Goal: Task Accomplishment & Management: Use online tool/utility

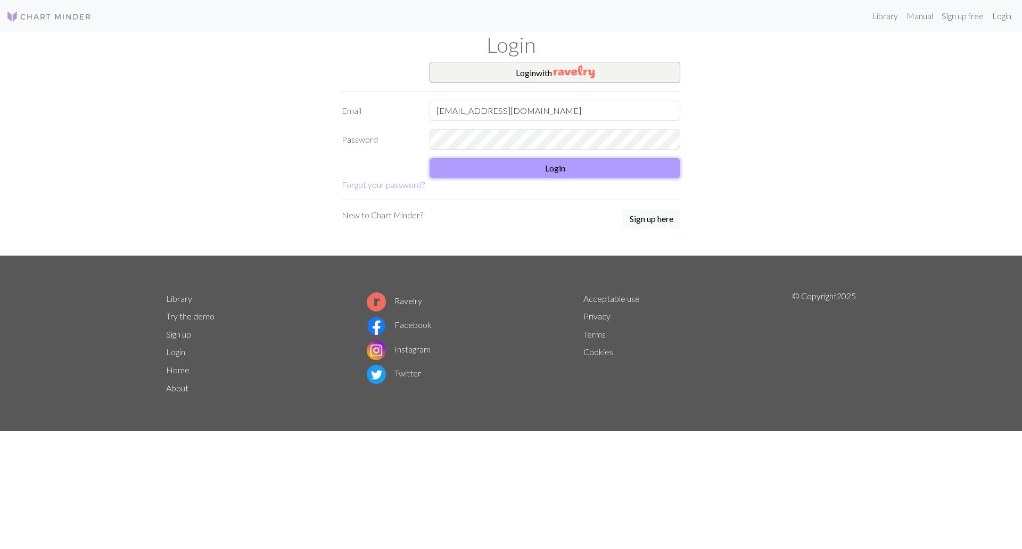
click at [536, 166] on button "Login" at bounding box center [555, 168] width 251 height 20
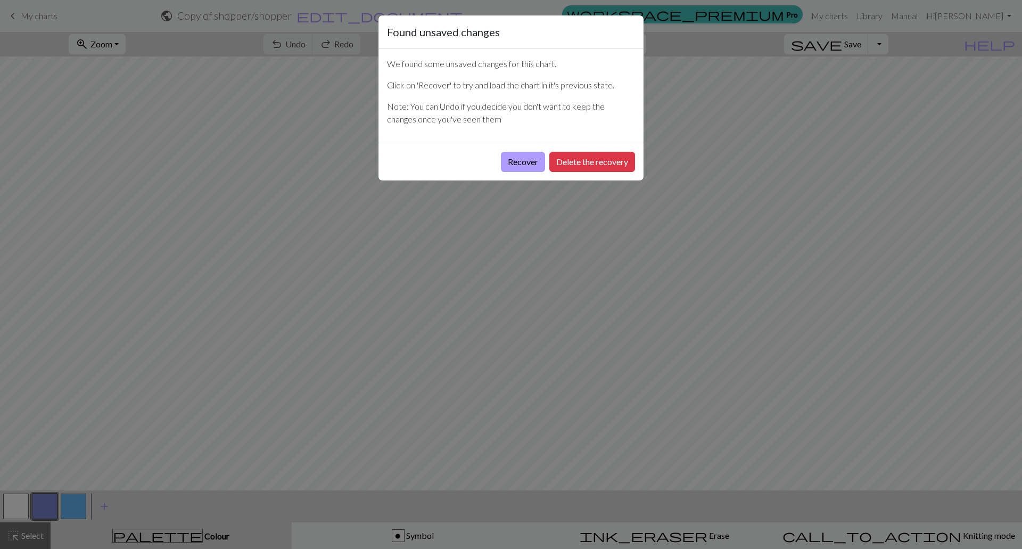
click at [515, 158] on button "Recover" at bounding box center [523, 162] width 44 height 20
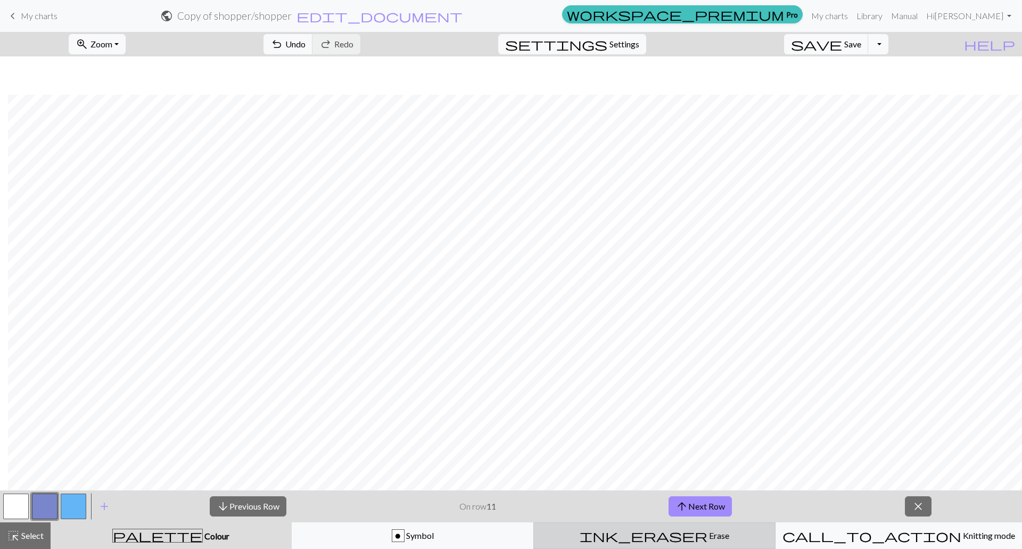
scroll to position [106, 205]
click at [925, 504] on button "close" at bounding box center [918, 506] width 27 height 20
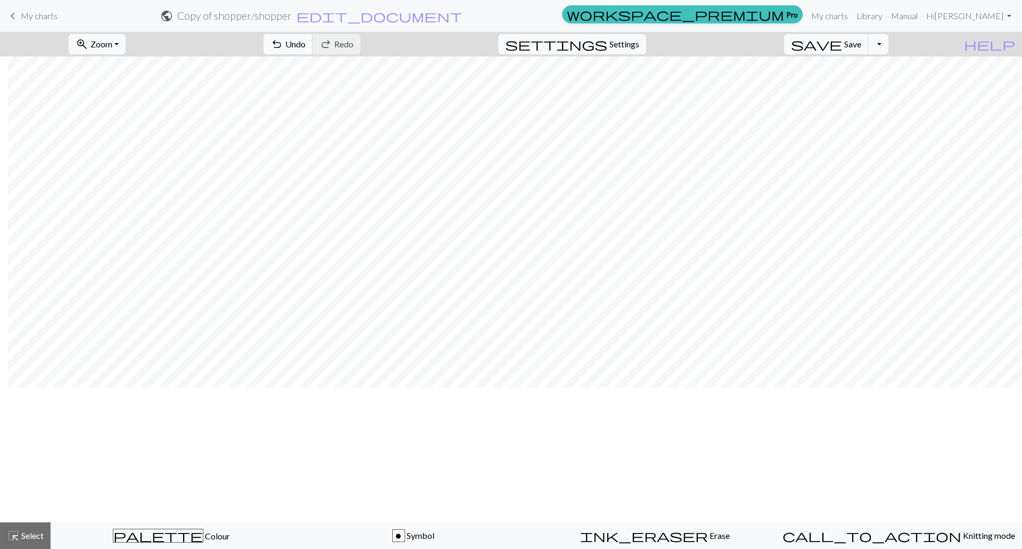
scroll to position [0, 205]
click at [20, 536] on span "Select" at bounding box center [32, 535] width 24 height 10
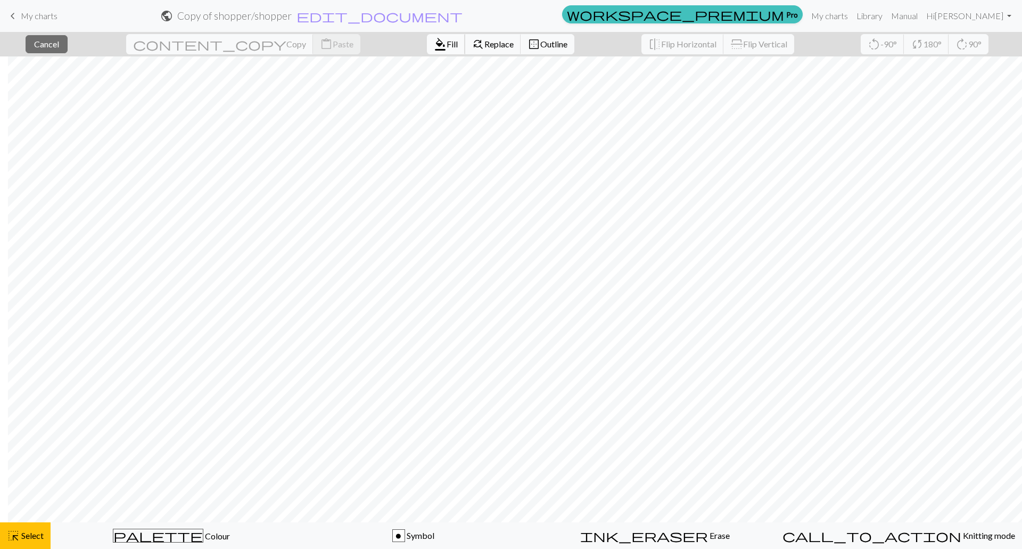
click at [427, 35] on button "format_color_fill Fill" at bounding box center [446, 44] width 38 height 20
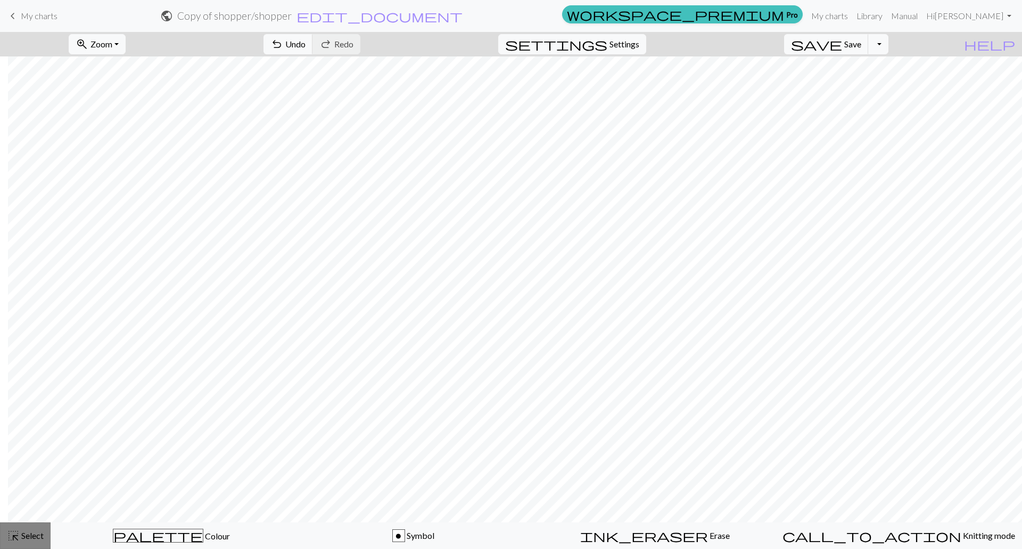
click at [31, 536] on span "Select" at bounding box center [32, 535] width 24 height 10
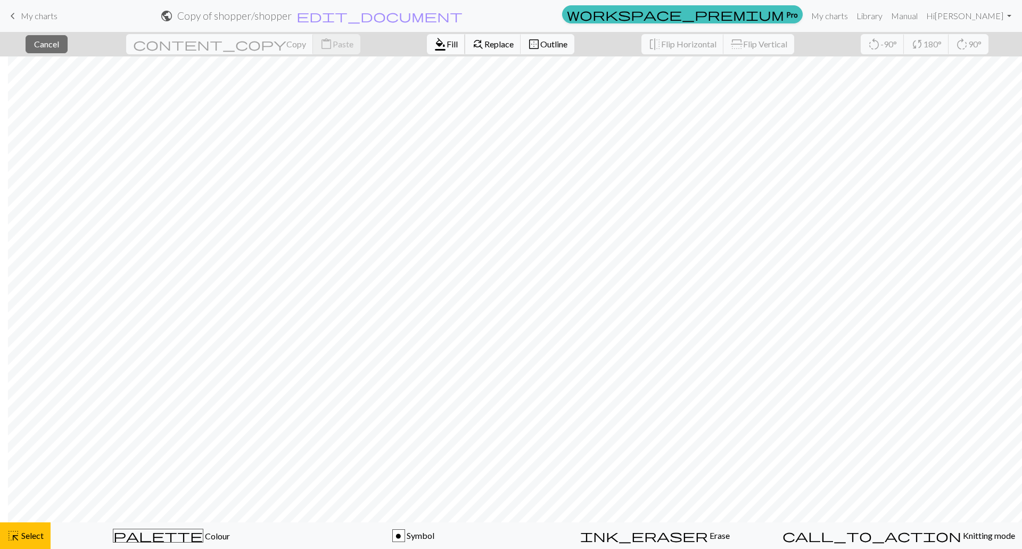
click at [447, 42] on span "Fill" at bounding box center [452, 44] width 11 height 10
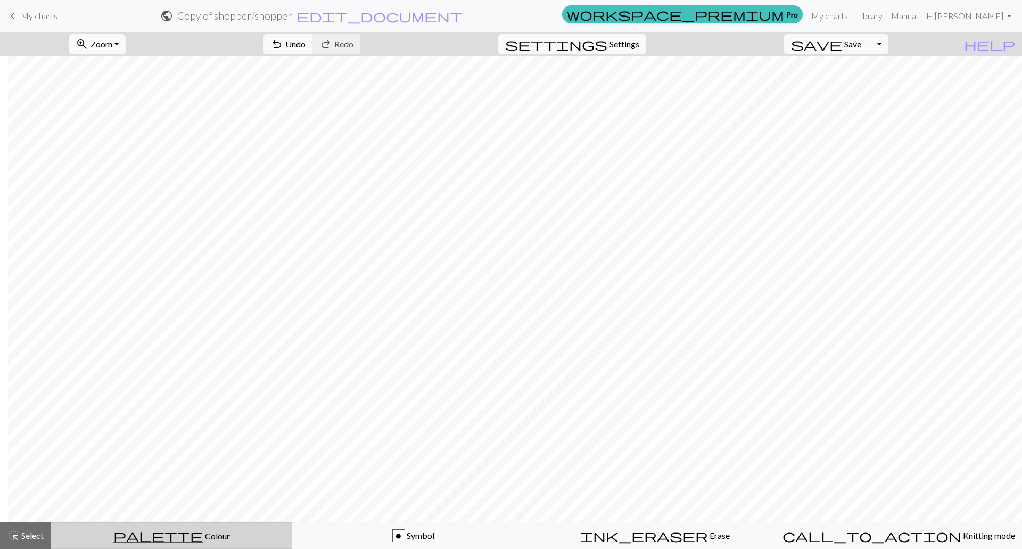
click at [161, 540] on span "palette" at bounding box center [157, 535] width 89 height 15
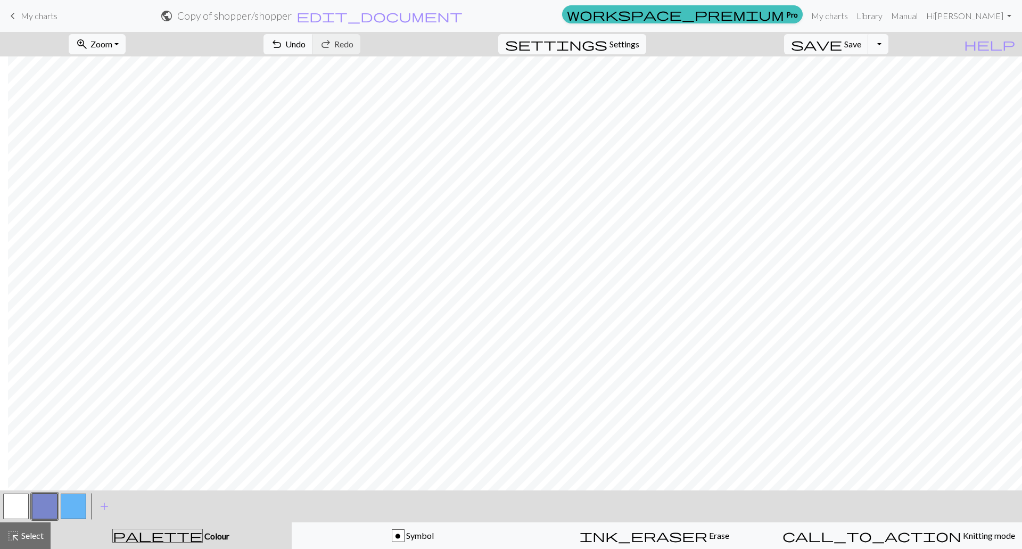
click at [70, 505] on button "button" at bounding box center [74, 507] width 26 height 26
click at [35, 538] on span "Select" at bounding box center [32, 535] width 24 height 10
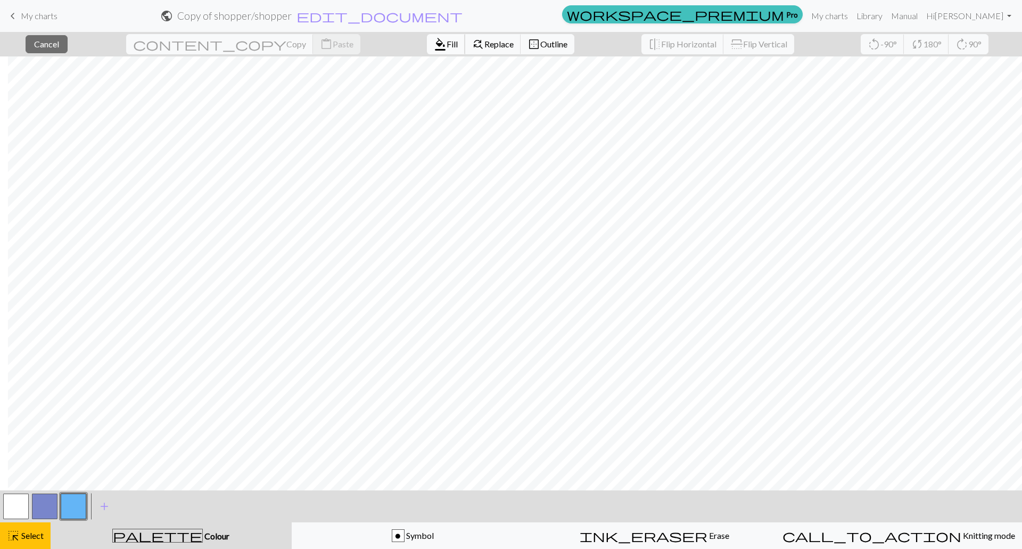
click at [434, 50] on span "format_color_fill" at bounding box center [440, 44] width 13 height 15
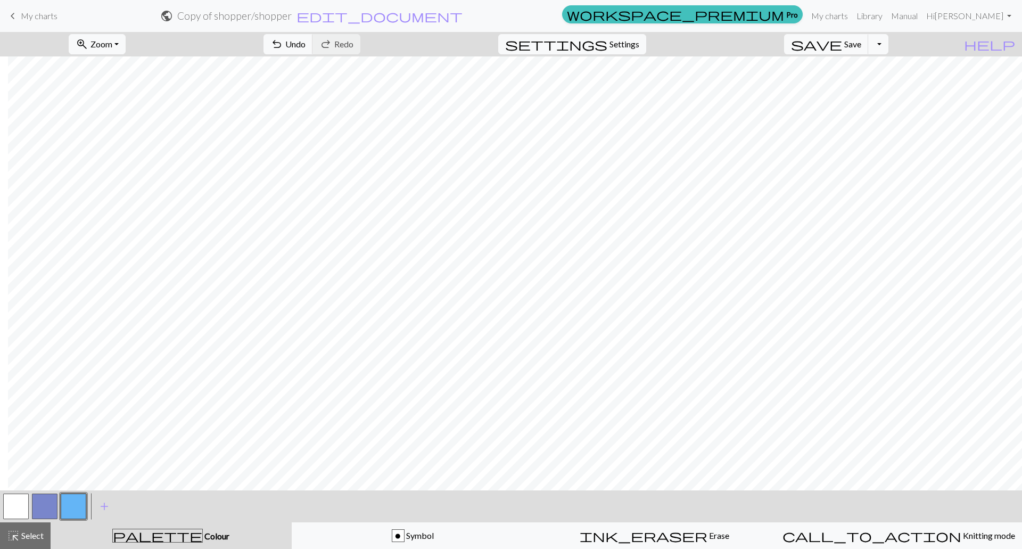
drag, startPoint x: 26, startPoint y: 537, endPoint x: 88, endPoint y: 498, distance: 73.4
click at [27, 537] on span "Select" at bounding box center [32, 535] width 24 height 10
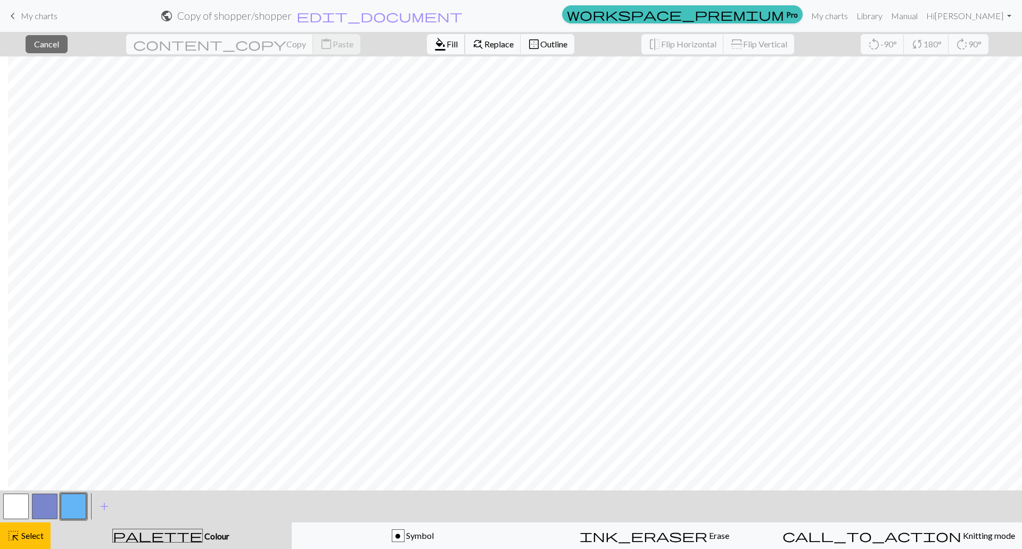
click at [434, 38] on span "format_color_fill" at bounding box center [440, 44] width 13 height 15
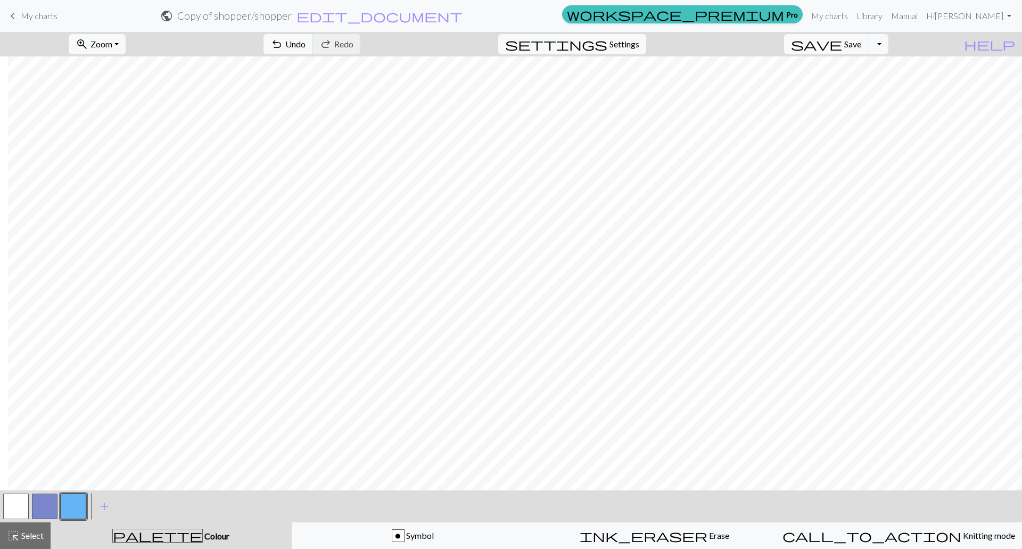
drag, startPoint x: 26, startPoint y: 540, endPoint x: 52, endPoint y: 522, distance: 31.5
click at [28, 539] on span "Select" at bounding box center [32, 535] width 24 height 10
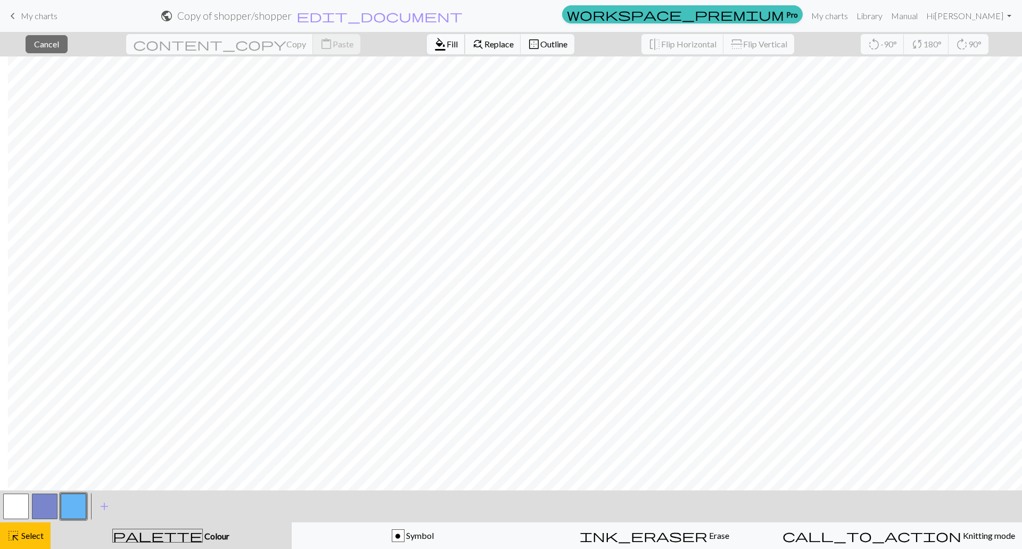
click at [434, 39] on span "format_color_fill" at bounding box center [440, 44] width 13 height 15
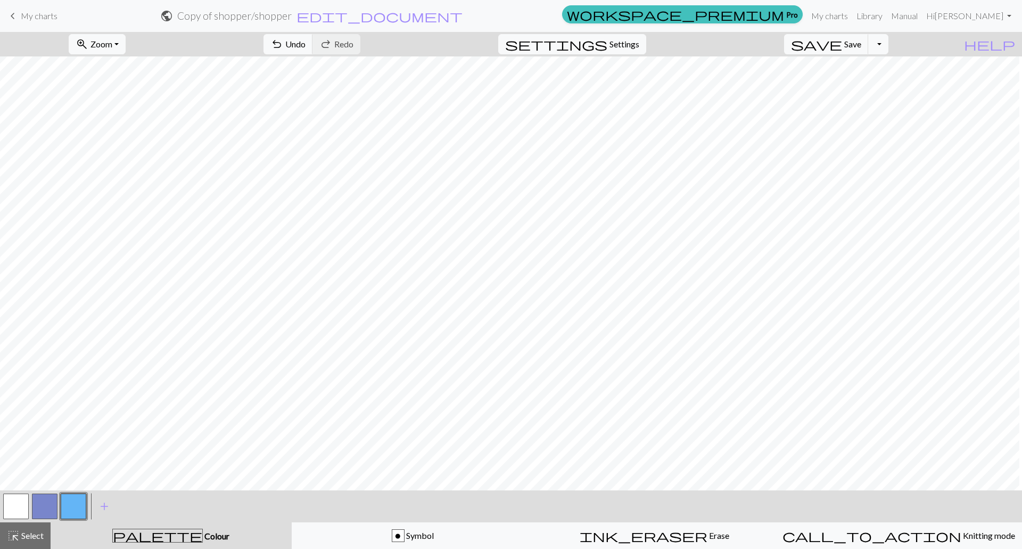
scroll to position [0, 0]
click at [177, 492] on div "< > add Add a colour" at bounding box center [511, 506] width 1022 height 32
click at [842, 48] on span "save" at bounding box center [816, 44] width 51 height 15
click at [22, 532] on span "Select" at bounding box center [32, 535] width 24 height 10
click at [30, 536] on span "Select" at bounding box center [32, 535] width 24 height 10
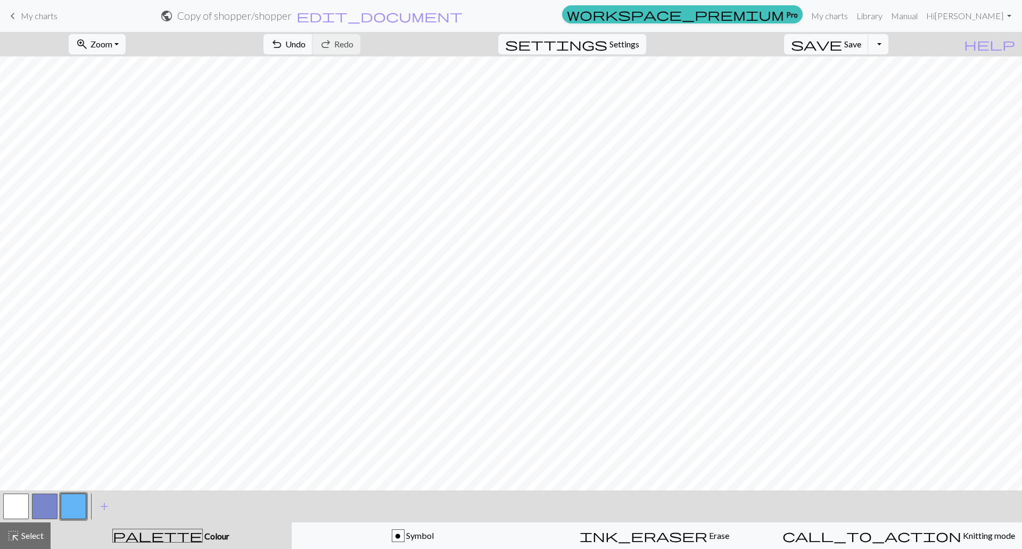
click at [27, 537] on span "Select" at bounding box center [32, 535] width 24 height 10
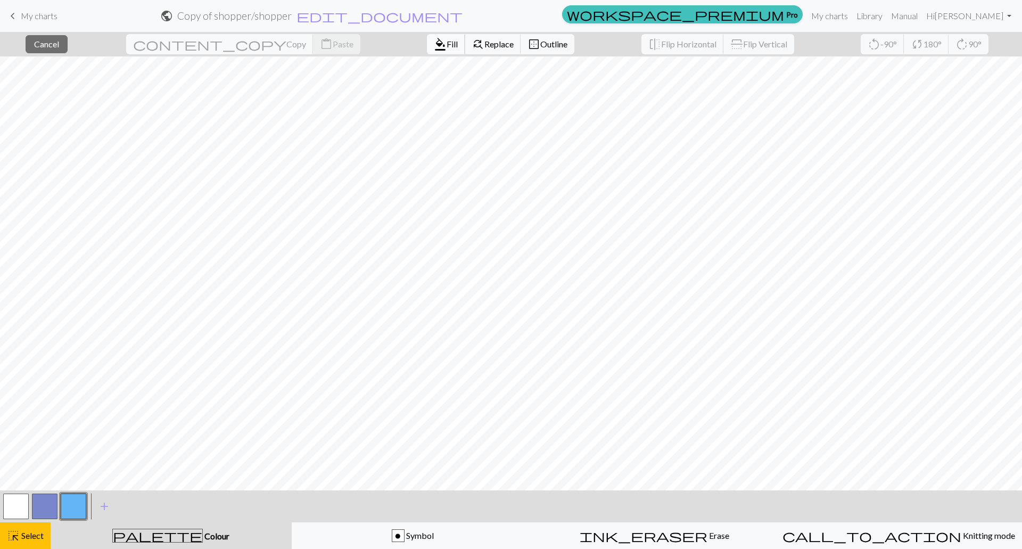
click at [427, 49] on button "format_color_fill Fill" at bounding box center [446, 44] width 38 height 20
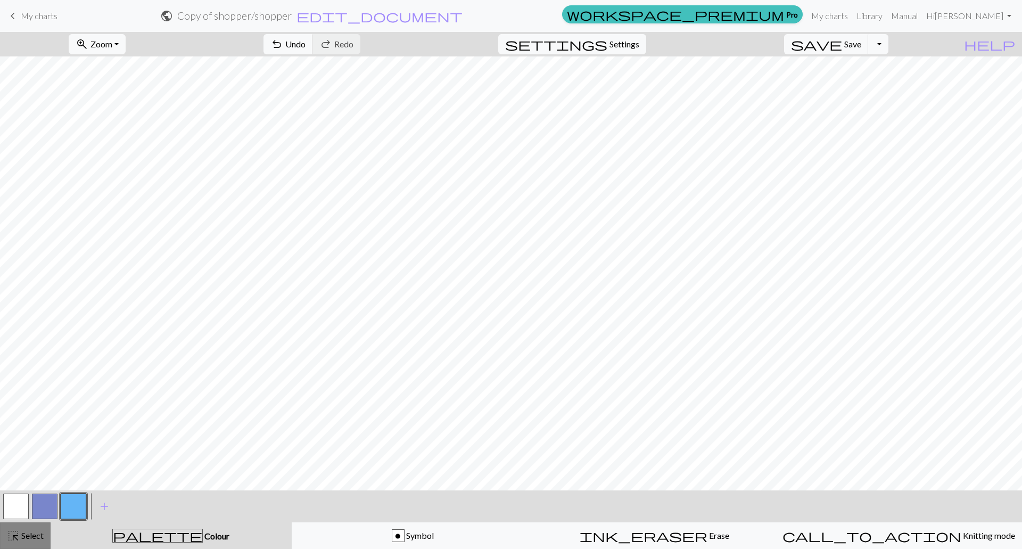
click at [34, 531] on span "Select" at bounding box center [32, 535] width 24 height 10
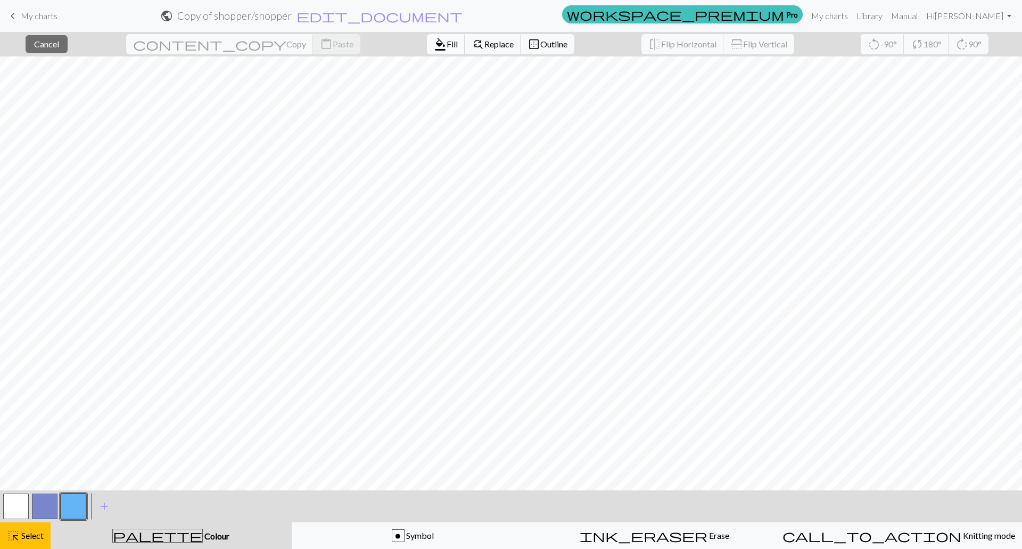
click at [434, 39] on span "format_color_fill" at bounding box center [440, 44] width 13 height 15
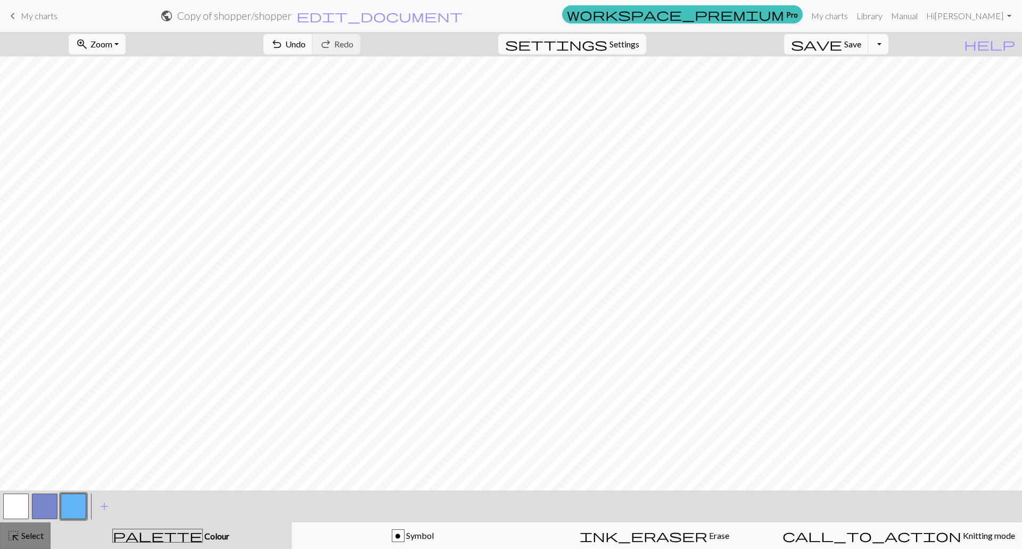
click at [26, 535] on span "Select" at bounding box center [32, 535] width 24 height 10
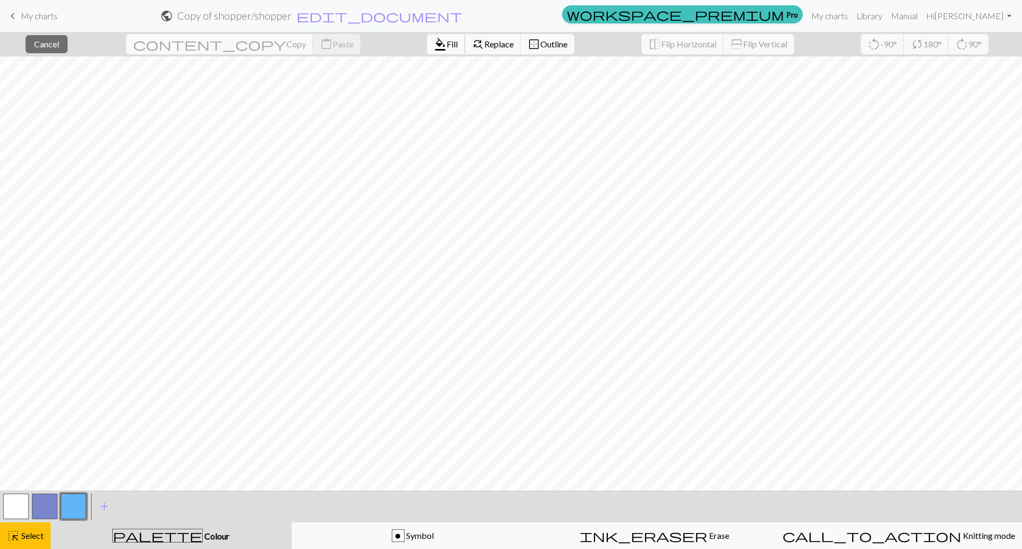
click at [447, 43] on span "Fill" at bounding box center [452, 44] width 11 height 10
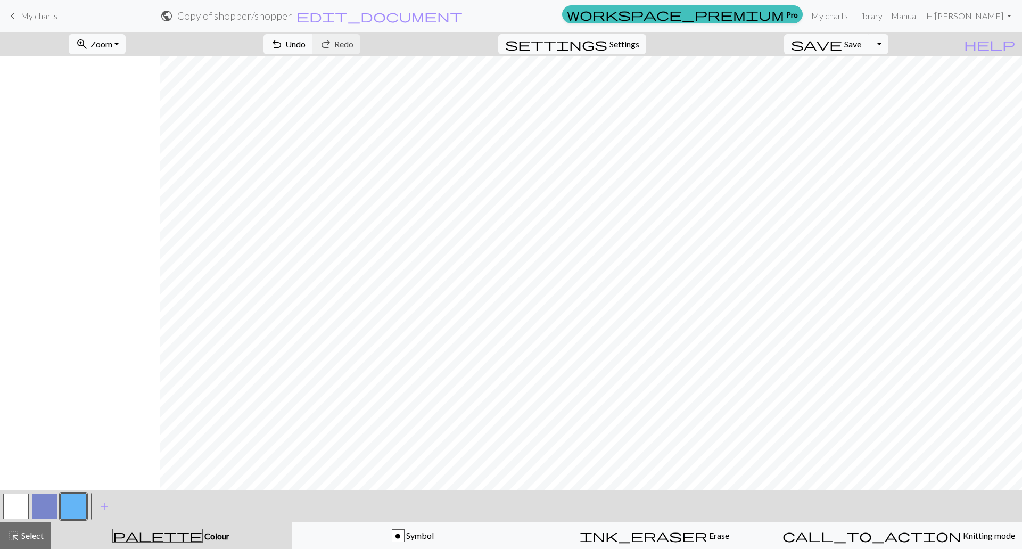
scroll to position [0, 205]
click at [50, 513] on button "button" at bounding box center [45, 507] width 26 height 26
click at [32, 535] on span "Select" at bounding box center [32, 535] width 24 height 10
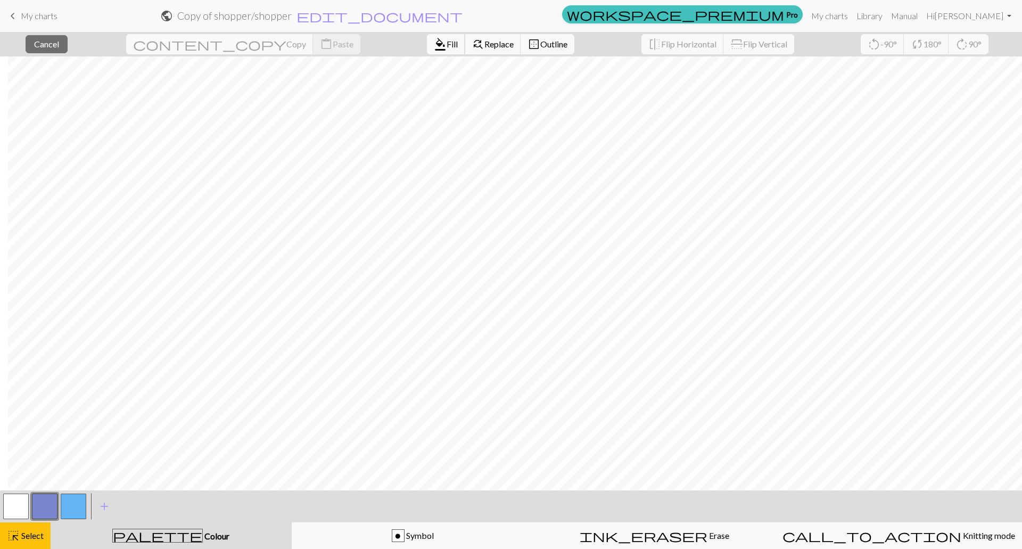
click at [434, 43] on span "format_color_fill" at bounding box center [440, 44] width 13 height 15
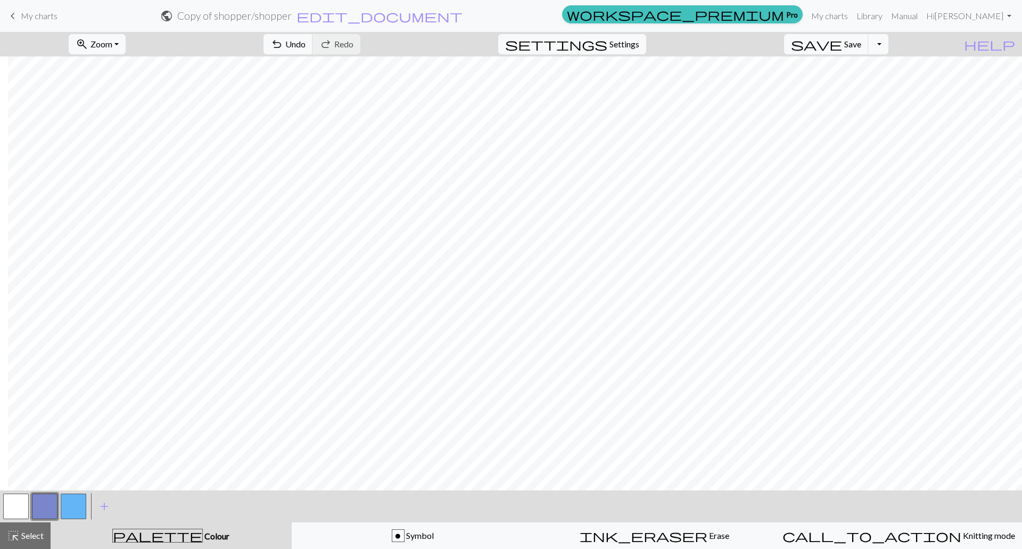
drag, startPoint x: 34, startPoint y: 531, endPoint x: 52, endPoint y: 520, distance: 21.7
click at [34, 531] on span "Select" at bounding box center [32, 535] width 24 height 10
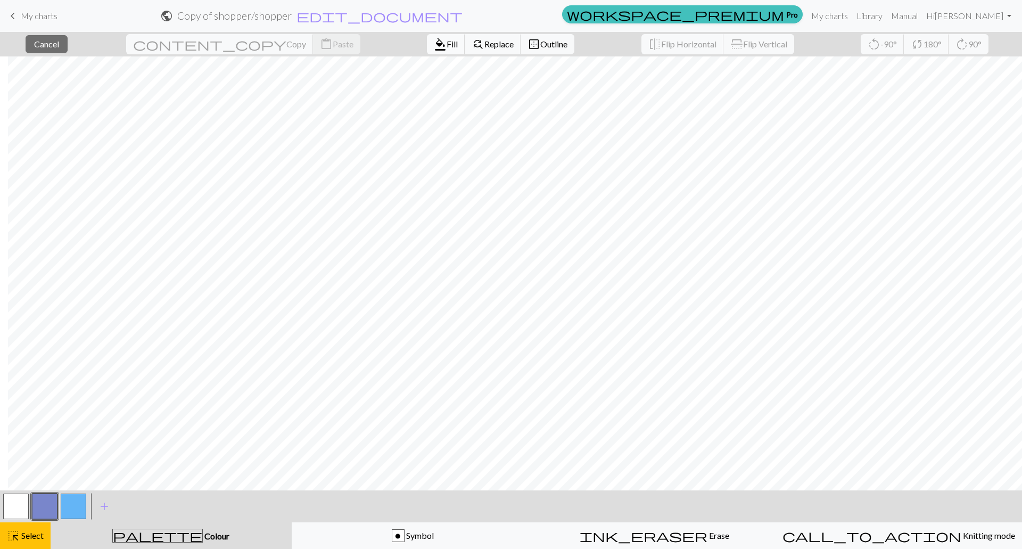
click at [447, 43] on span "Fill" at bounding box center [452, 44] width 11 height 10
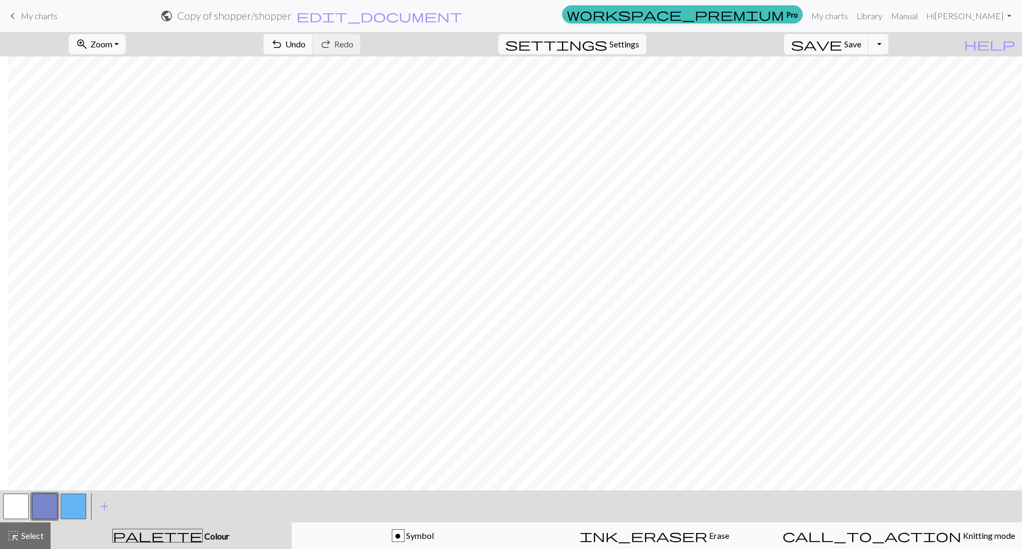
click at [81, 502] on button "button" at bounding box center [74, 507] width 26 height 26
click at [29, 529] on button "highlight_alt Select Select" at bounding box center [25, 535] width 51 height 27
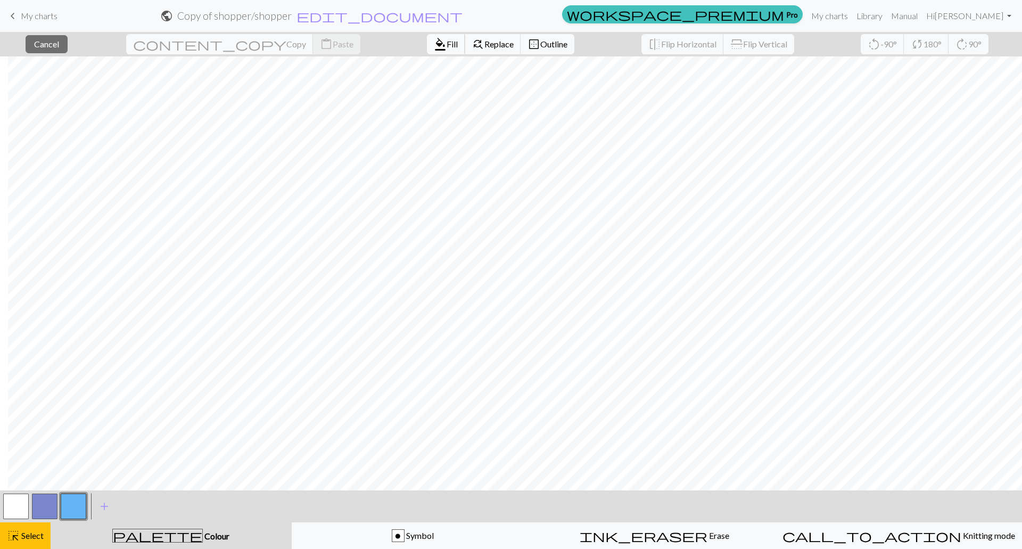
click at [447, 45] on span "Fill" at bounding box center [452, 44] width 11 height 10
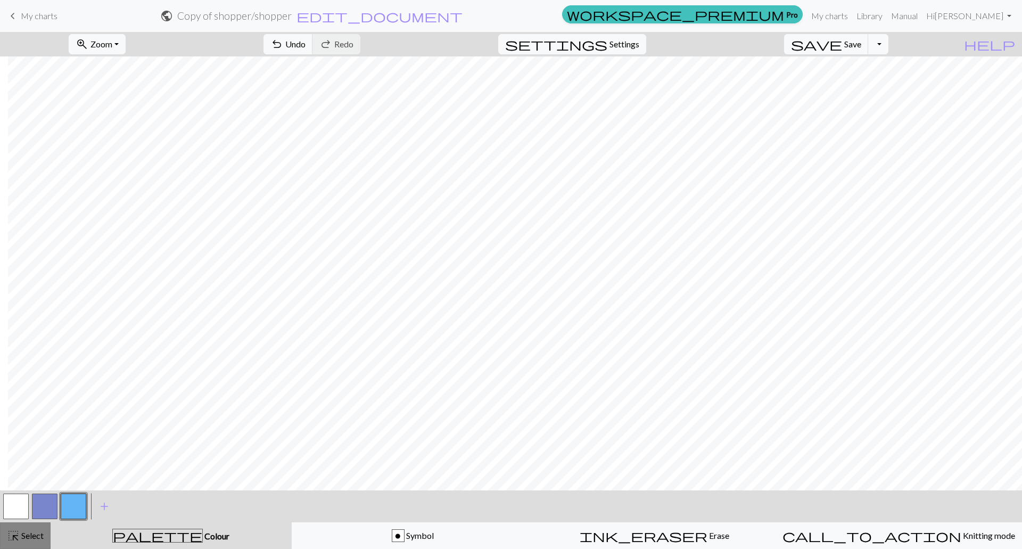
click at [30, 541] on div "highlight_alt Select Select" at bounding box center [25, 535] width 37 height 13
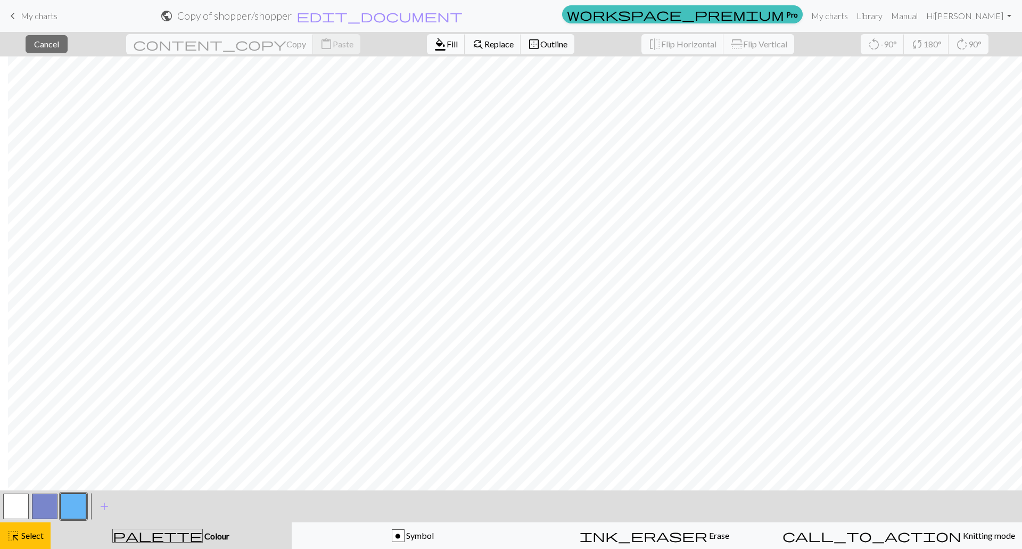
click at [427, 50] on button "format_color_fill Fill" at bounding box center [446, 44] width 38 height 20
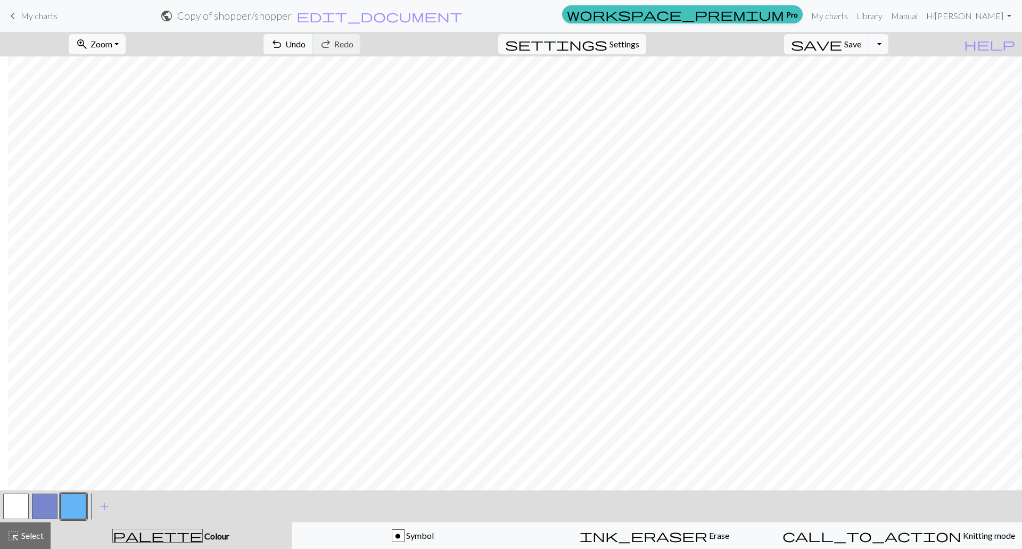
click at [24, 532] on span "Select" at bounding box center [32, 535] width 24 height 10
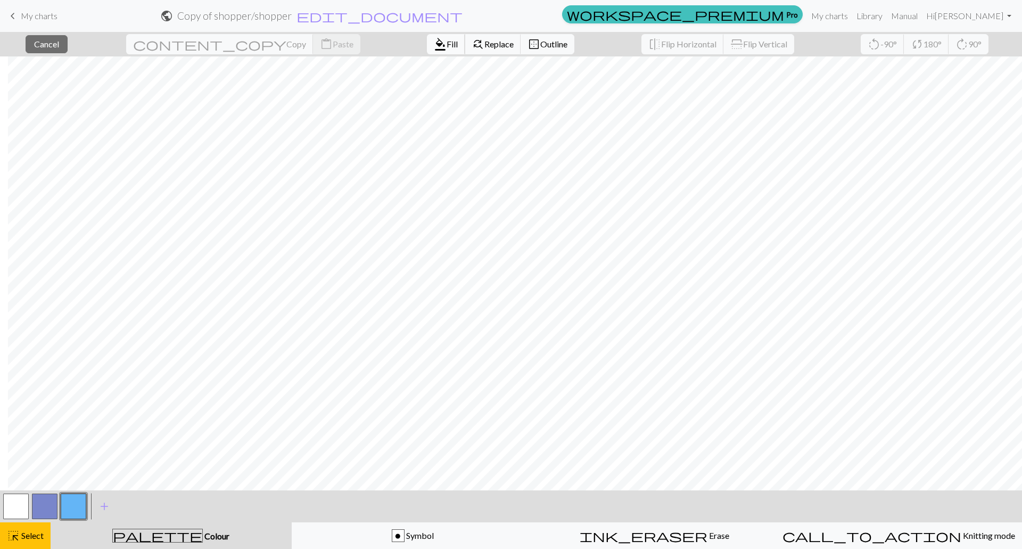
click at [447, 44] on span "Fill" at bounding box center [452, 44] width 11 height 10
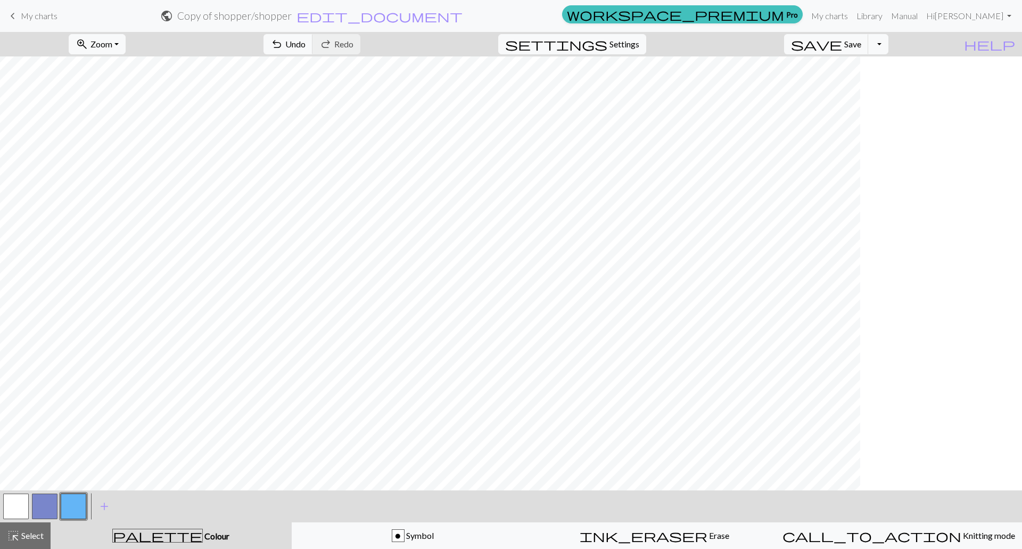
scroll to position [0, 0]
click at [15, 515] on button "button" at bounding box center [16, 507] width 26 height 26
click at [76, 508] on button "button" at bounding box center [74, 507] width 26 height 26
click at [20, 499] on button "button" at bounding box center [16, 507] width 26 height 26
click at [44, 507] on button "button" at bounding box center [45, 507] width 26 height 26
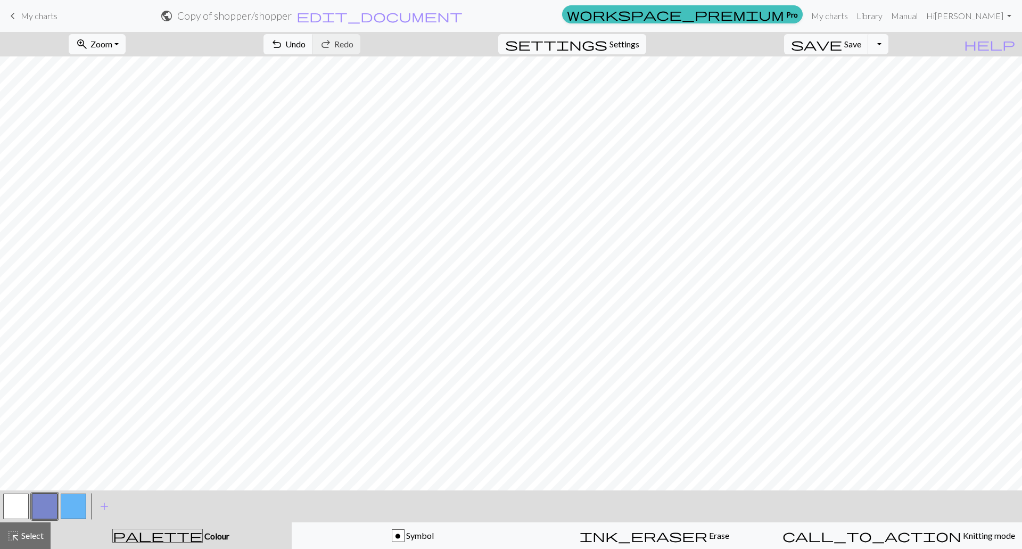
click at [24, 534] on span "Select" at bounding box center [32, 535] width 24 height 10
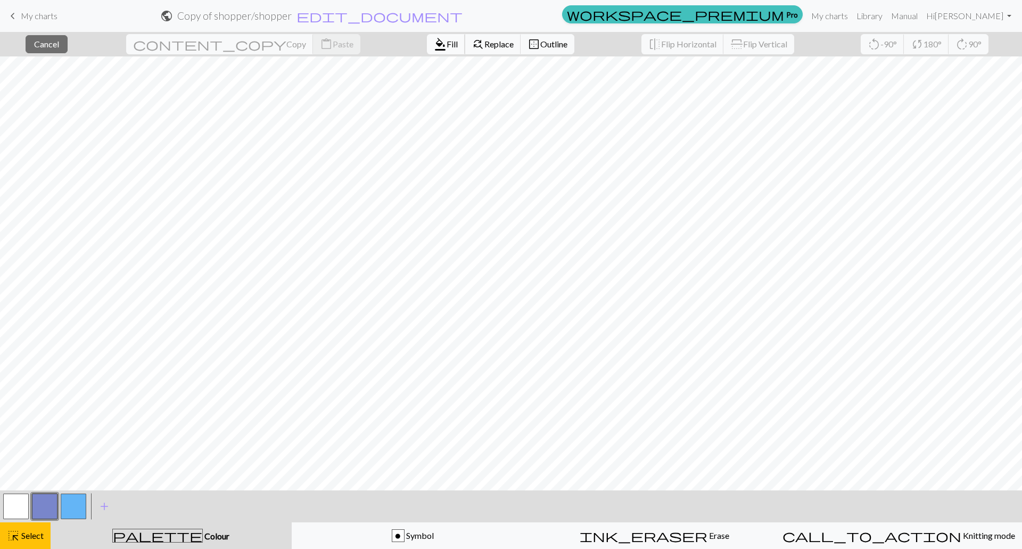
click at [447, 46] on span "Fill" at bounding box center [452, 44] width 11 height 10
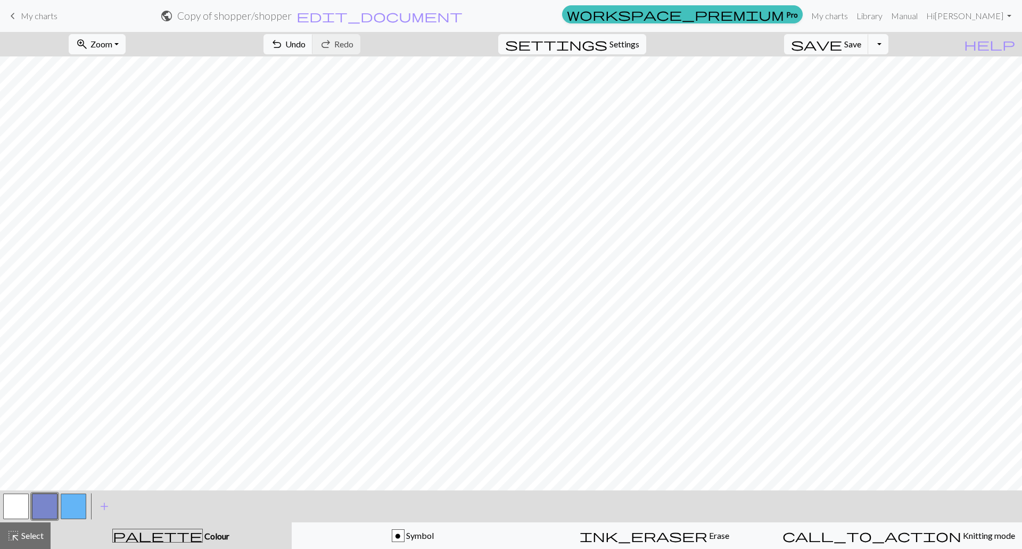
click at [18, 510] on button "button" at bounding box center [16, 507] width 26 height 26
click at [52, 512] on button "button" at bounding box center [45, 507] width 26 height 26
click at [35, 531] on span "Select" at bounding box center [32, 535] width 24 height 10
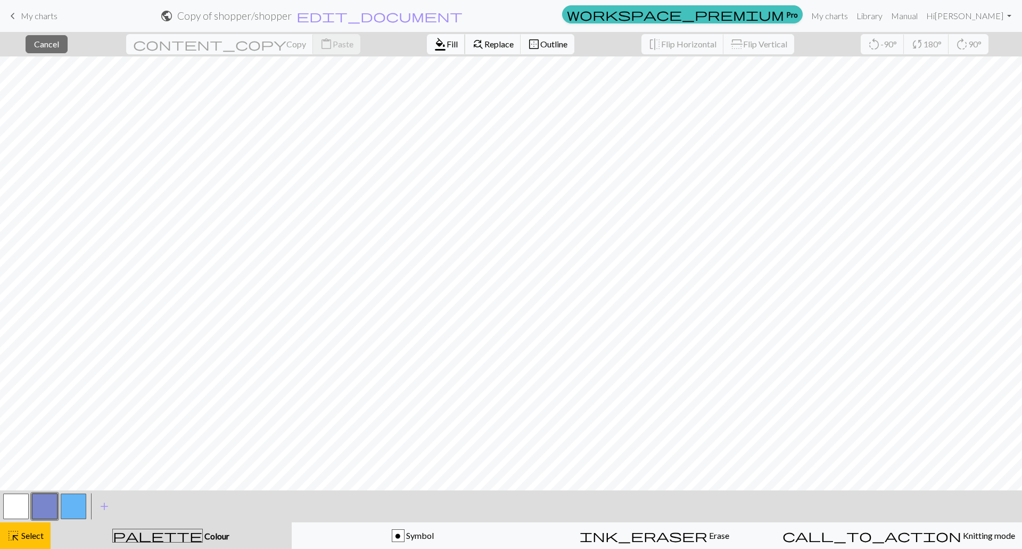
click at [447, 40] on span "Fill" at bounding box center [452, 44] width 11 height 10
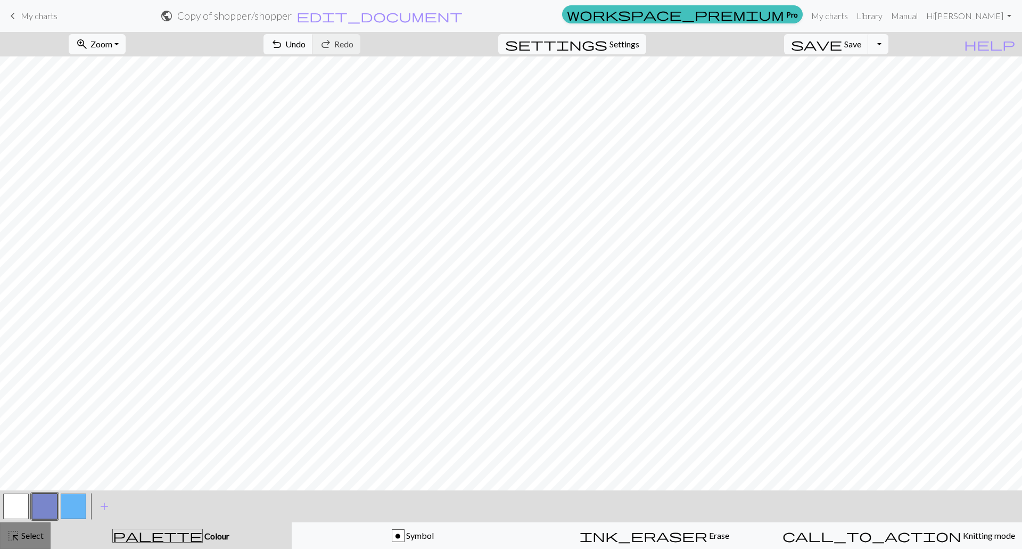
click at [34, 530] on div "highlight_alt Select Select" at bounding box center [25, 535] width 37 height 13
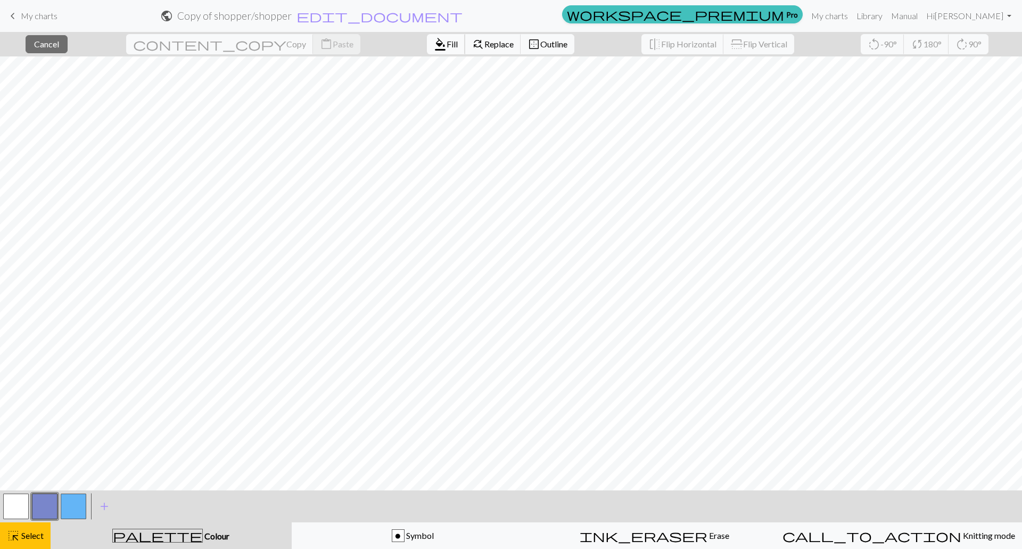
click at [447, 44] on span "Fill" at bounding box center [452, 44] width 11 height 10
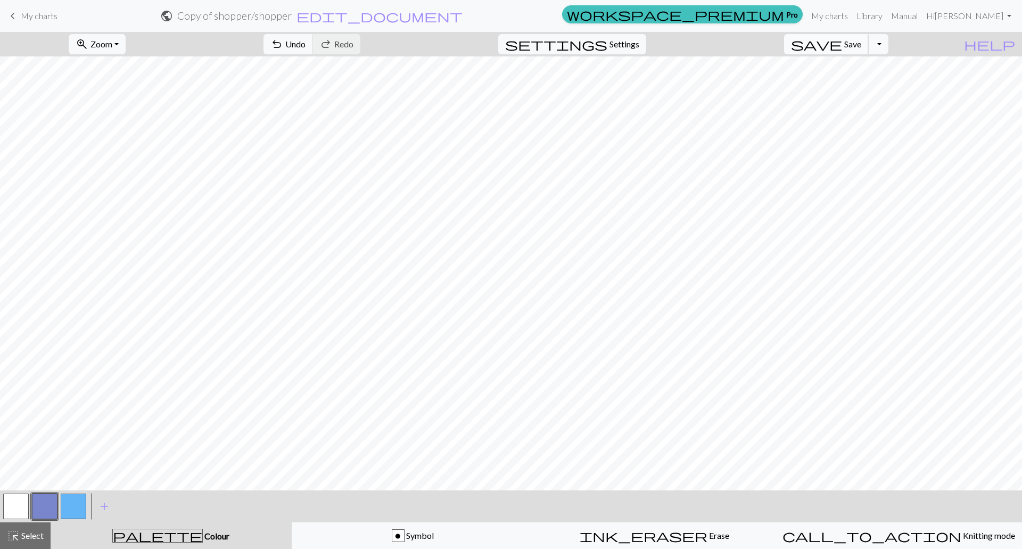
click at [842, 42] on span "save" at bounding box center [816, 44] width 51 height 15
click at [429, 530] on span "Symbol" at bounding box center [419, 535] width 29 height 10
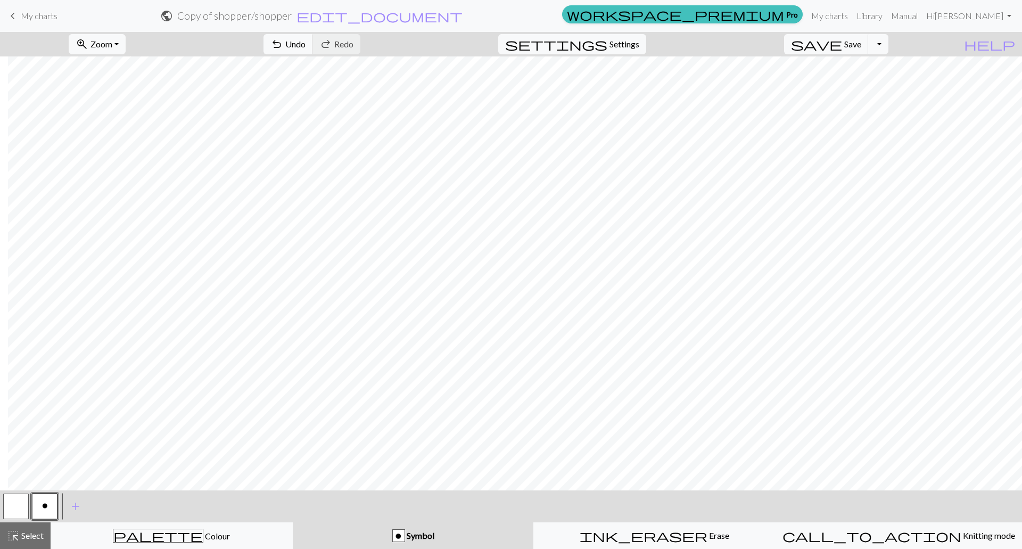
click at [22, 499] on button "button" at bounding box center [16, 507] width 26 height 26
click at [52, 507] on button "o" at bounding box center [45, 507] width 26 height 26
click at [842, 38] on span "save" at bounding box center [816, 44] width 51 height 15
click at [842, 41] on span "save" at bounding box center [816, 44] width 51 height 15
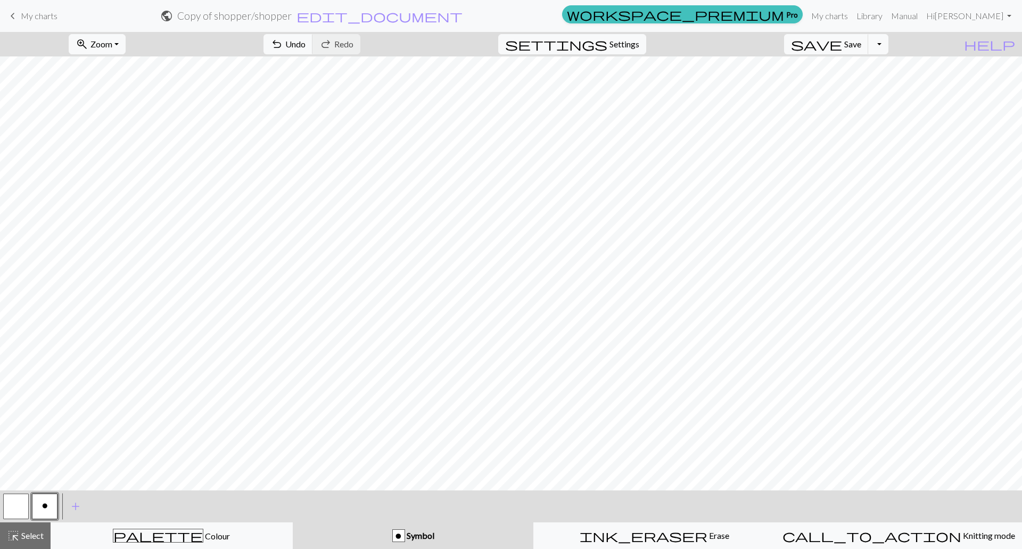
drag, startPoint x: 18, startPoint y: 502, endPoint x: 37, endPoint y: 485, distance: 25.2
click at [19, 502] on button "button" at bounding box center [16, 507] width 26 height 26
click at [52, 511] on button "o" at bounding box center [45, 507] width 26 height 26
click at [15, 511] on button "button" at bounding box center [16, 507] width 26 height 26
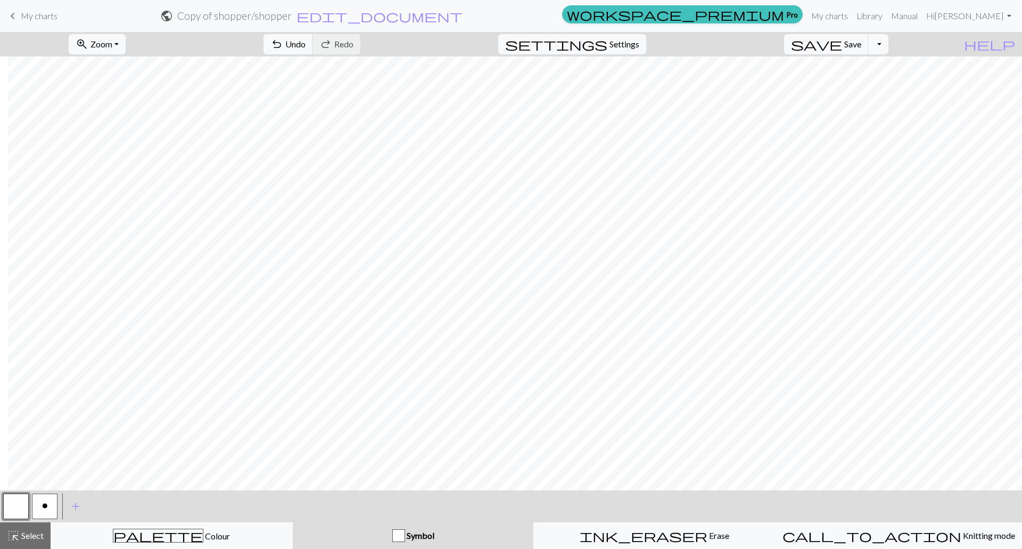
drag, startPoint x: 43, startPoint y: 511, endPoint x: 51, endPoint y: 511, distance: 8.5
click at [42, 511] on button "o" at bounding box center [45, 507] width 26 height 26
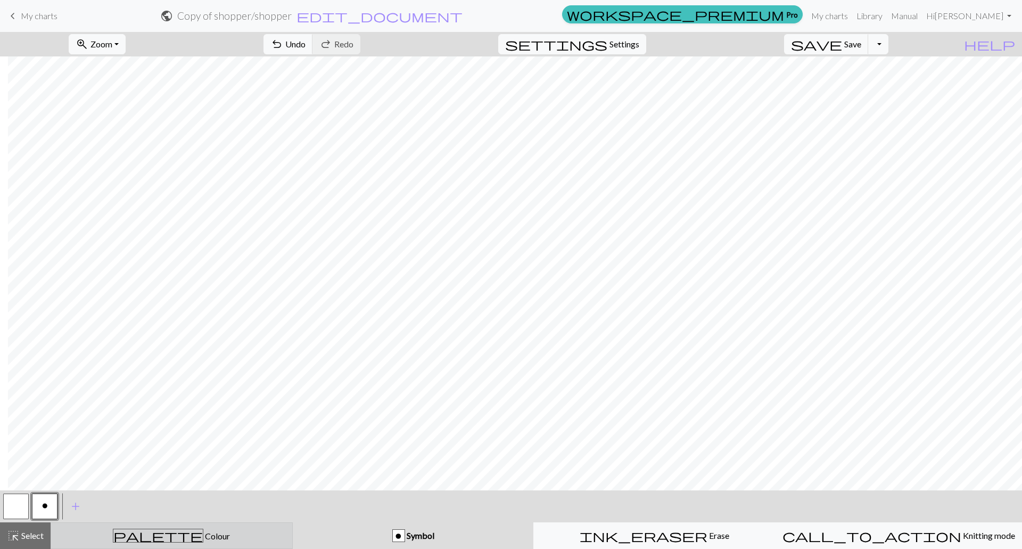
click at [139, 535] on div "palette Colour Colour" at bounding box center [172, 536] width 228 height 14
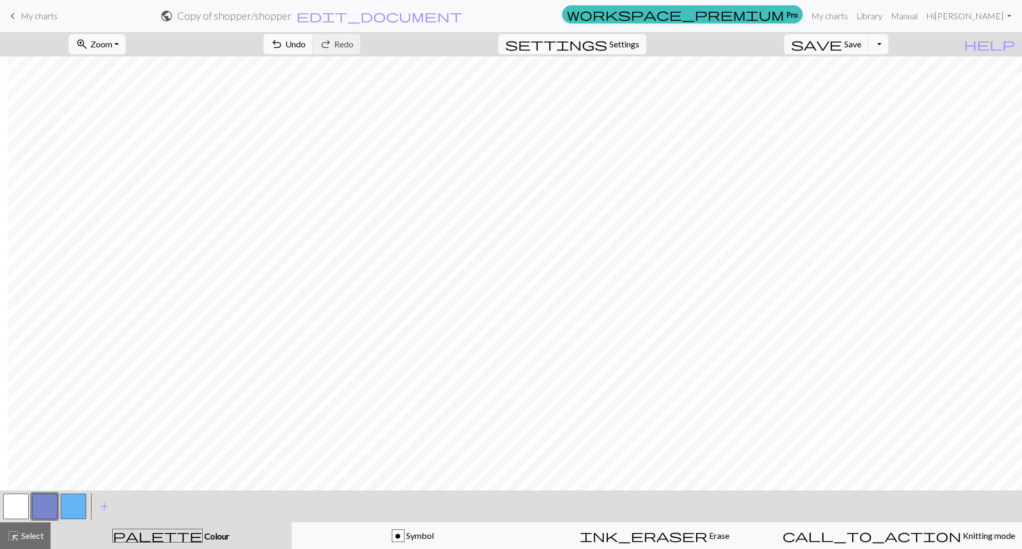
click at [66, 504] on button "button" at bounding box center [74, 507] width 26 height 26
click at [861, 47] on span "Save" at bounding box center [852, 44] width 17 height 10
click at [630, 43] on span "Settings" at bounding box center [625, 44] width 30 height 13
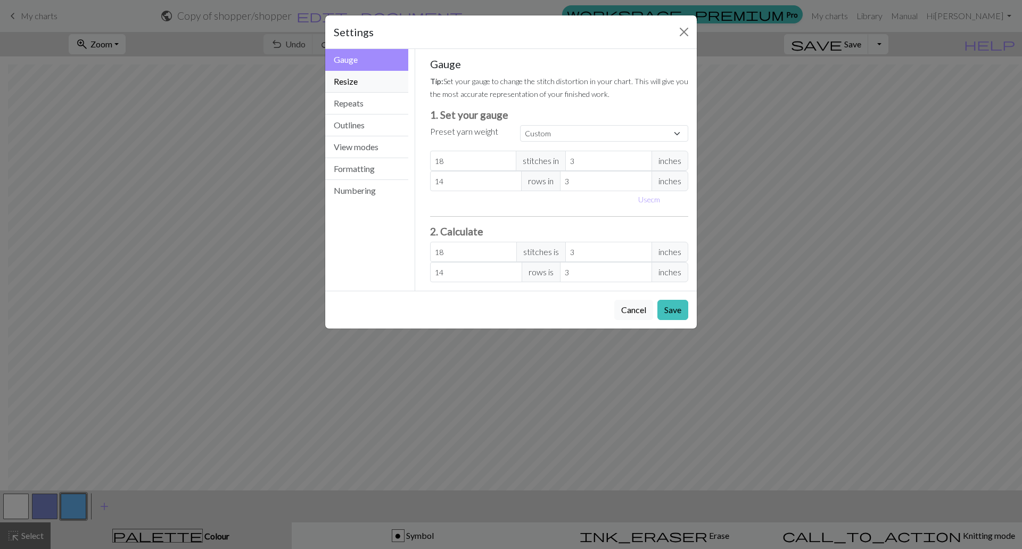
click at [353, 88] on button "Resize" at bounding box center [366, 82] width 83 height 22
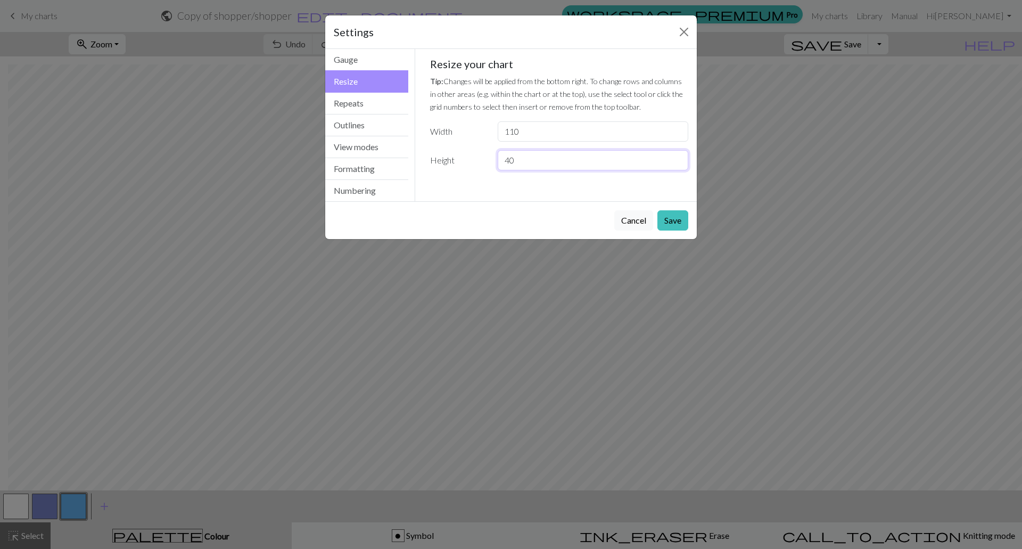
drag, startPoint x: 527, startPoint y: 158, endPoint x: 502, endPoint y: 160, distance: 24.6
click at [502, 160] on input "40" at bounding box center [593, 160] width 191 height 20
click at [529, 167] on input "40" at bounding box center [593, 160] width 191 height 20
type input "4"
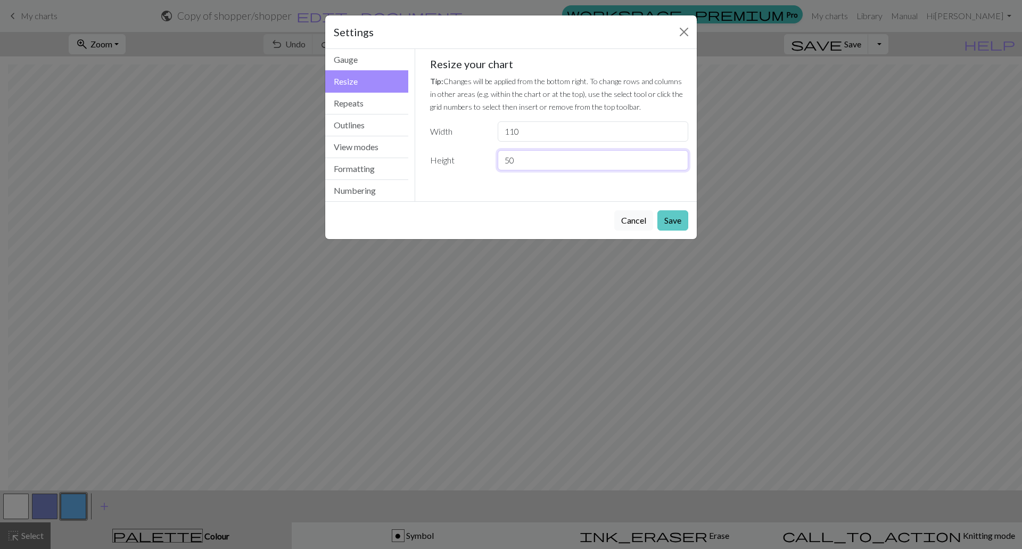
type input "50"
click at [667, 216] on button "Save" at bounding box center [673, 220] width 31 height 20
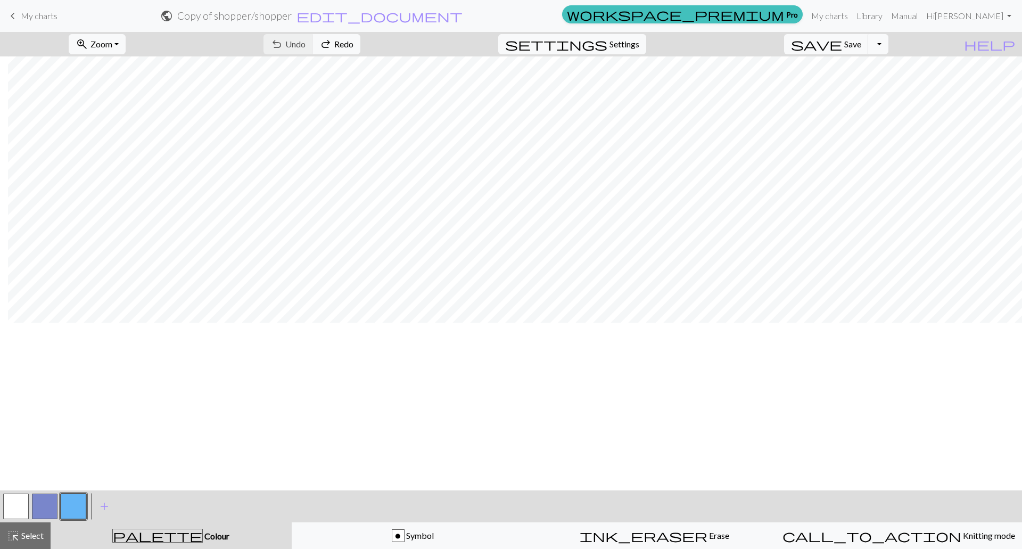
scroll to position [0, 205]
click at [639, 39] on span "Settings" at bounding box center [625, 44] width 30 height 13
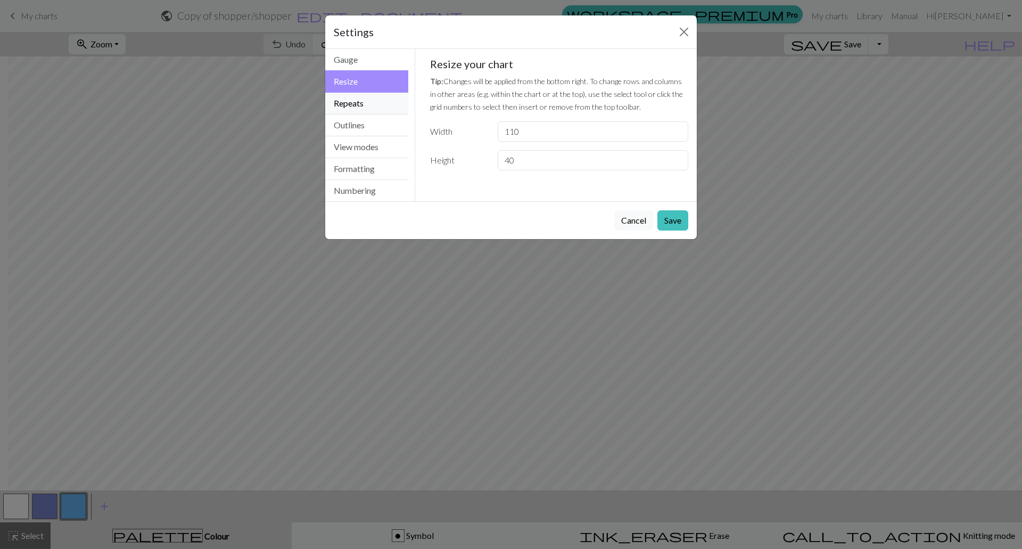
click at [367, 108] on button "Repeats" at bounding box center [366, 104] width 83 height 22
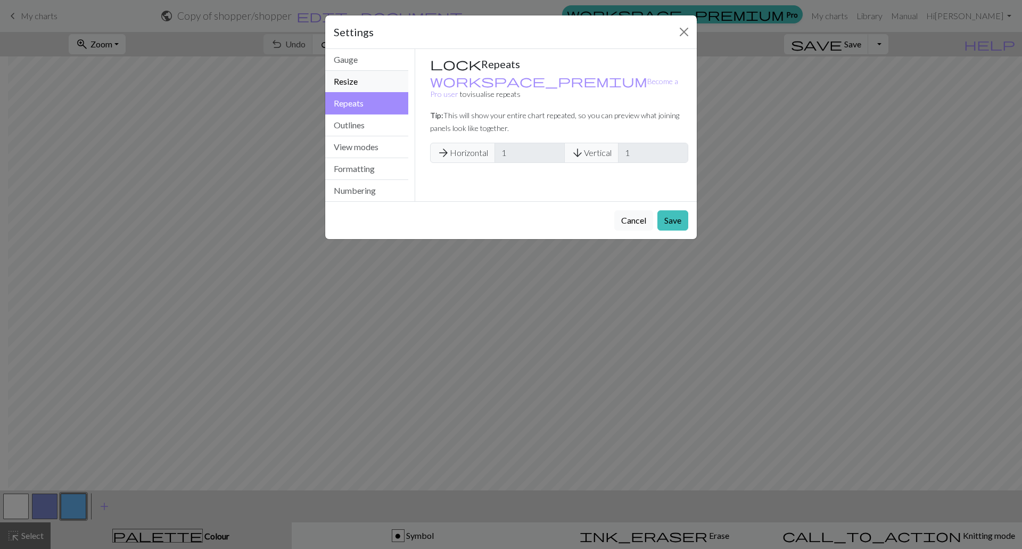
click at [367, 88] on button "Resize" at bounding box center [366, 82] width 83 height 22
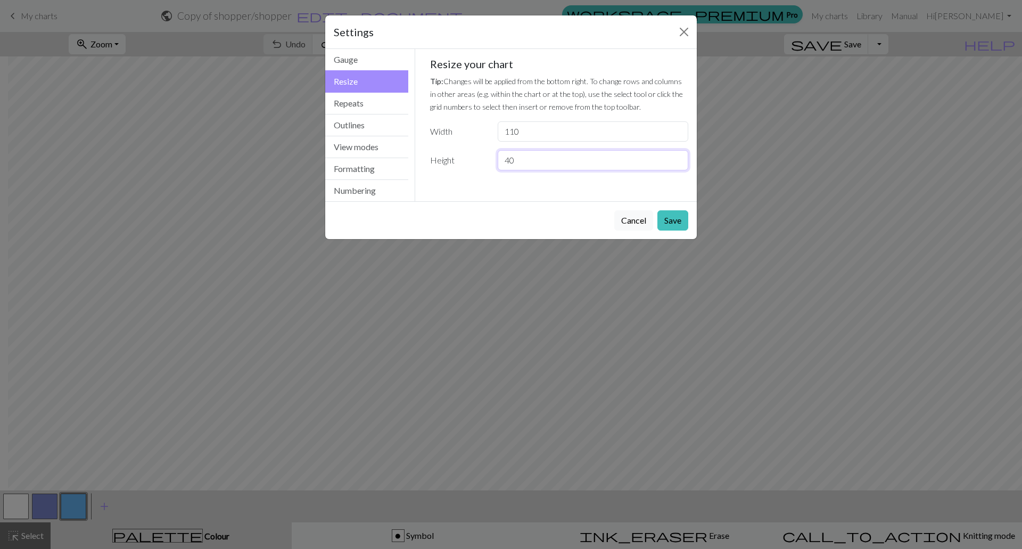
click at [520, 161] on input "40" at bounding box center [593, 160] width 191 height 20
drag, startPoint x: 520, startPoint y: 161, endPoint x: 506, endPoint y: 161, distance: 13.8
click at [506, 161] on input "40" at bounding box center [593, 160] width 191 height 20
type input "50"
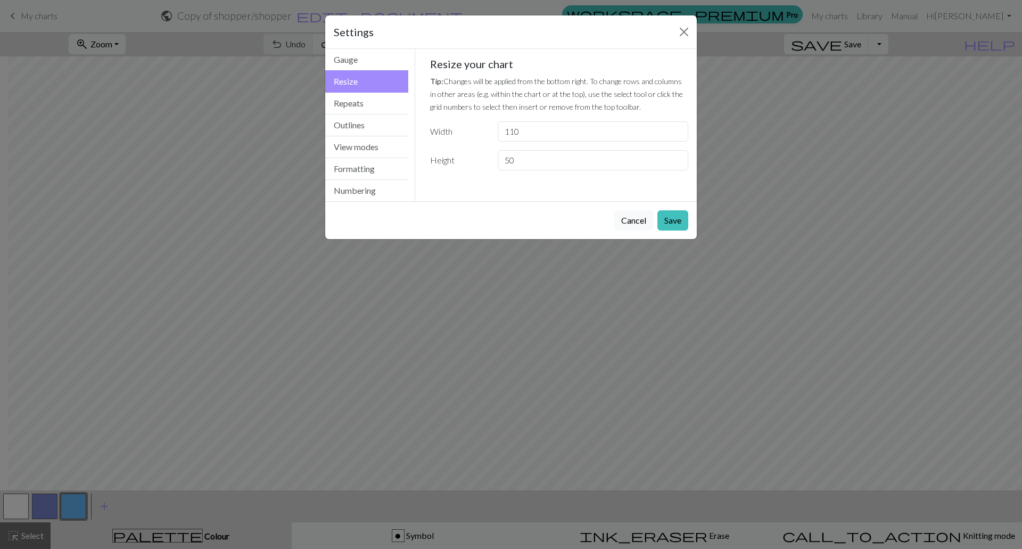
click at [498, 193] on div "Gauge Tip: Set your gauge to change the stitch distortion in your chart. This w…" at bounding box center [559, 125] width 289 height 152
click at [639, 224] on button "Cancel" at bounding box center [633, 220] width 39 height 20
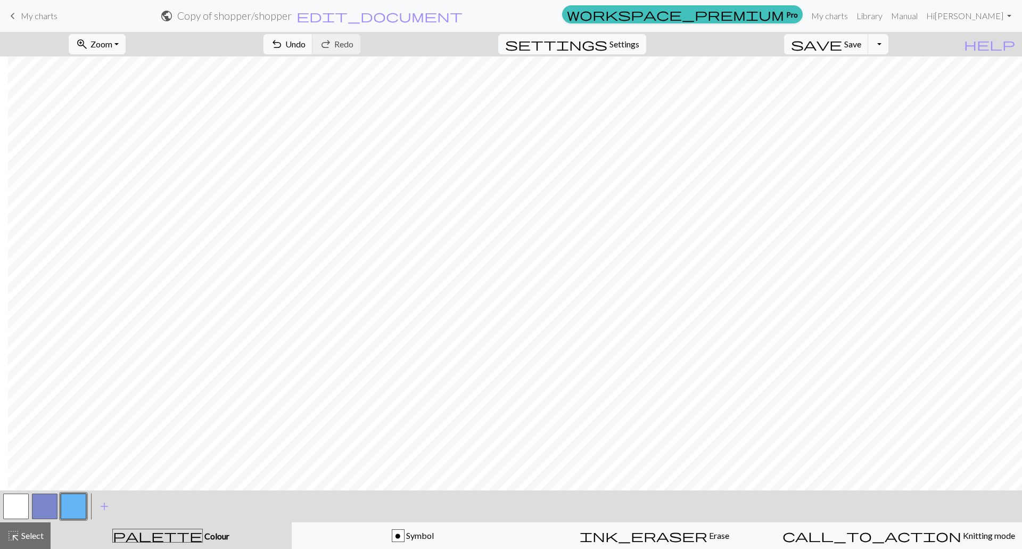
click at [54, 510] on button "button" at bounding box center [45, 507] width 26 height 26
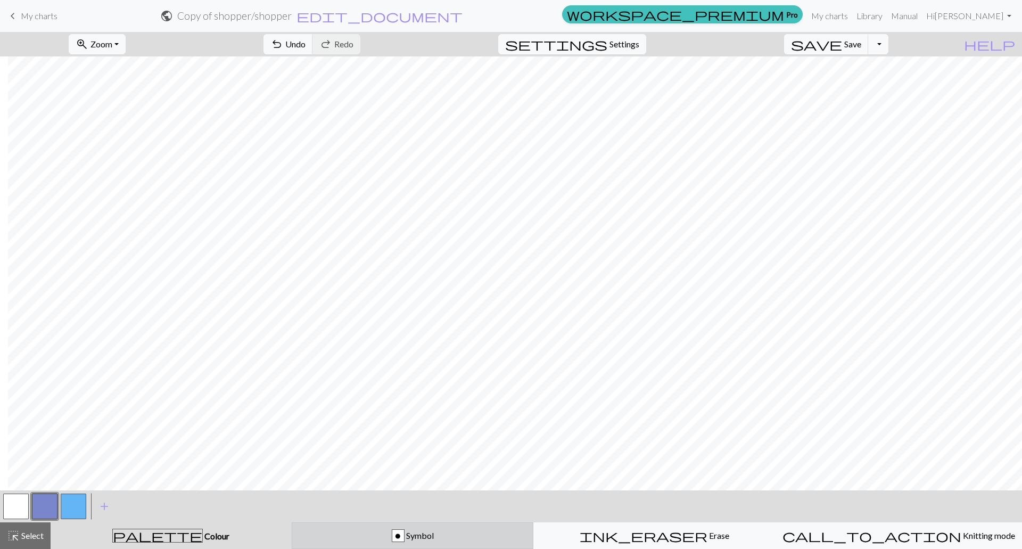
click at [415, 533] on span "Symbol" at bounding box center [419, 535] width 29 height 10
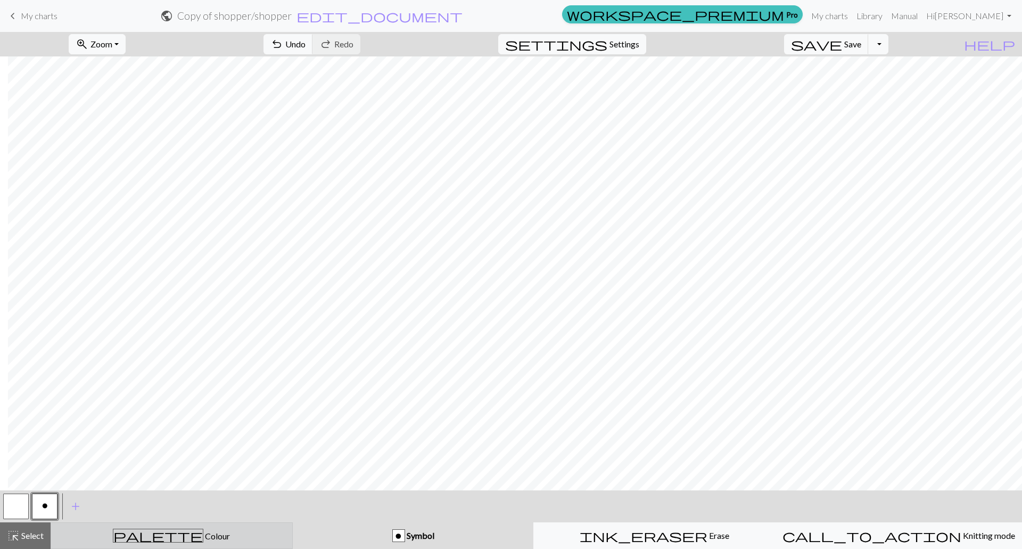
click at [132, 523] on button "palette Colour Colour" at bounding box center [172, 535] width 242 height 27
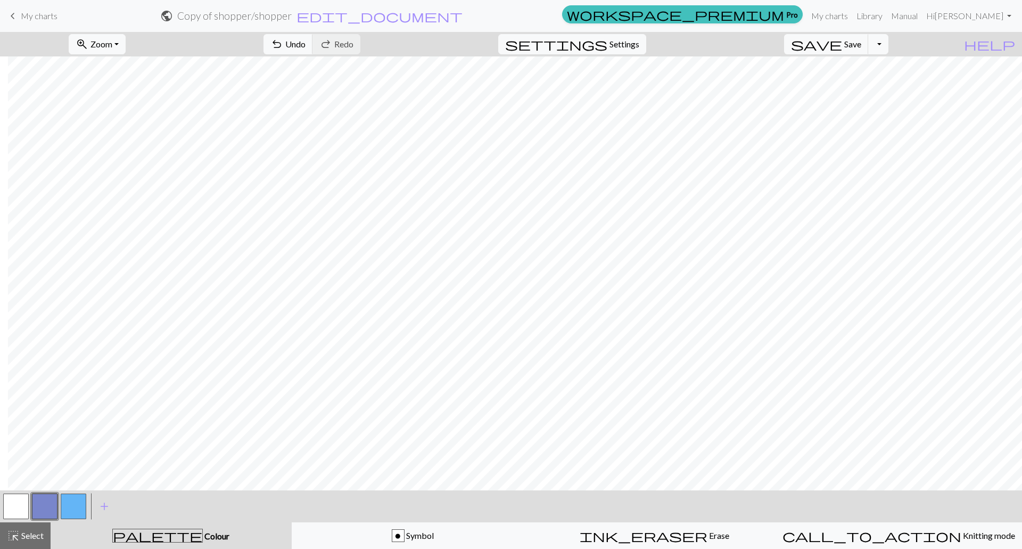
click at [39, 499] on button "button" at bounding box center [45, 507] width 26 height 26
click at [43, 539] on span "Select" at bounding box center [32, 535] width 24 height 10
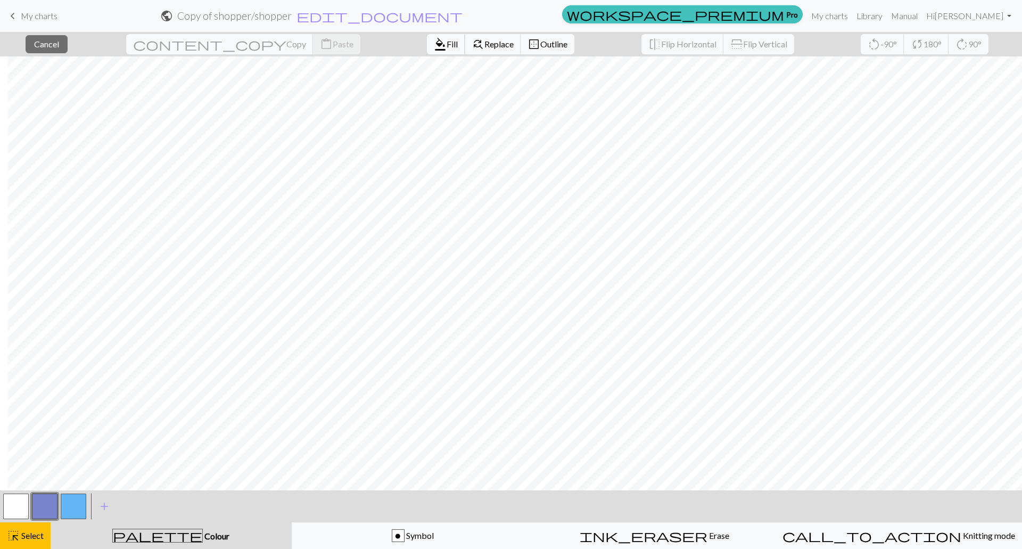
click at [447, 45] on span "Fill" at bounding box center [452, 44] width 11 height 10
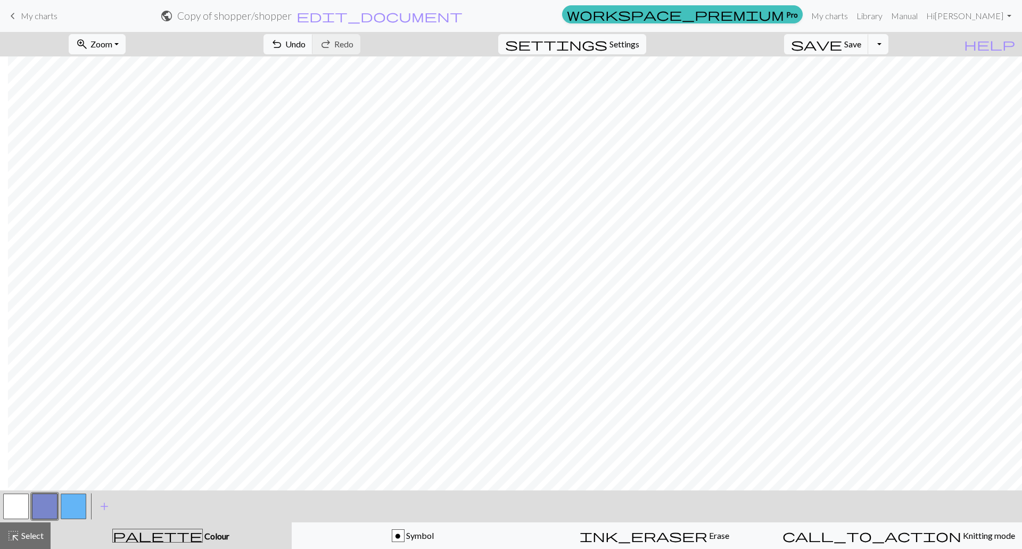
drag, startPoint x: 81, startPoint y: 508, endPoint x: 155, endPoint y: 483, distance: 78.8
click at [83, 508] on button "button" at bounding box center [74, 507] width 26 height 26
drag, startPoint x: 22, startPoint y: 536, endPoint x: 47, endPoint y: 509, distance: 36.5
click at [24, 535] on span "Select" at bounding box center [32, 535] width 24 height 10
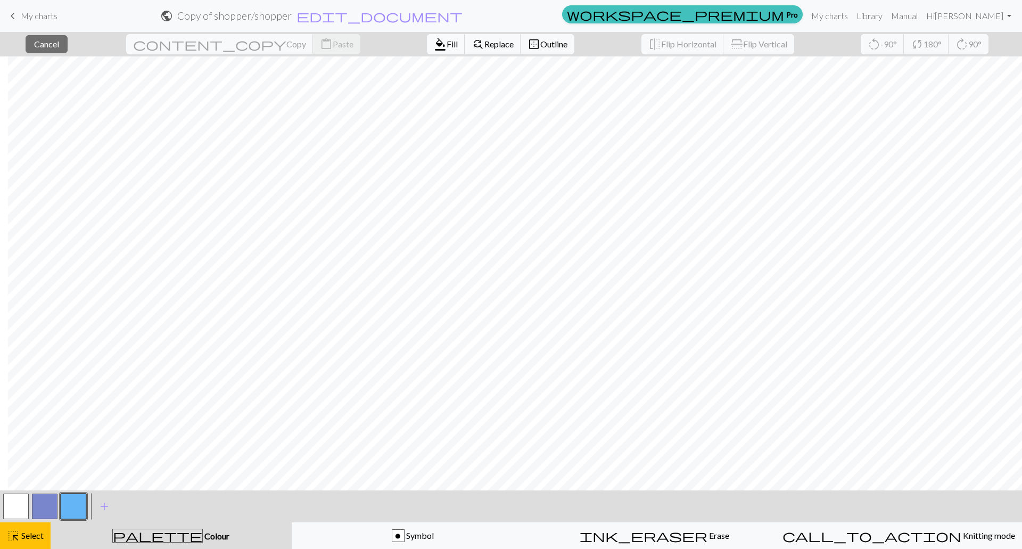
click at [447, 45] on span "Fill" at bounding box center [452, 44] width 11 height 10
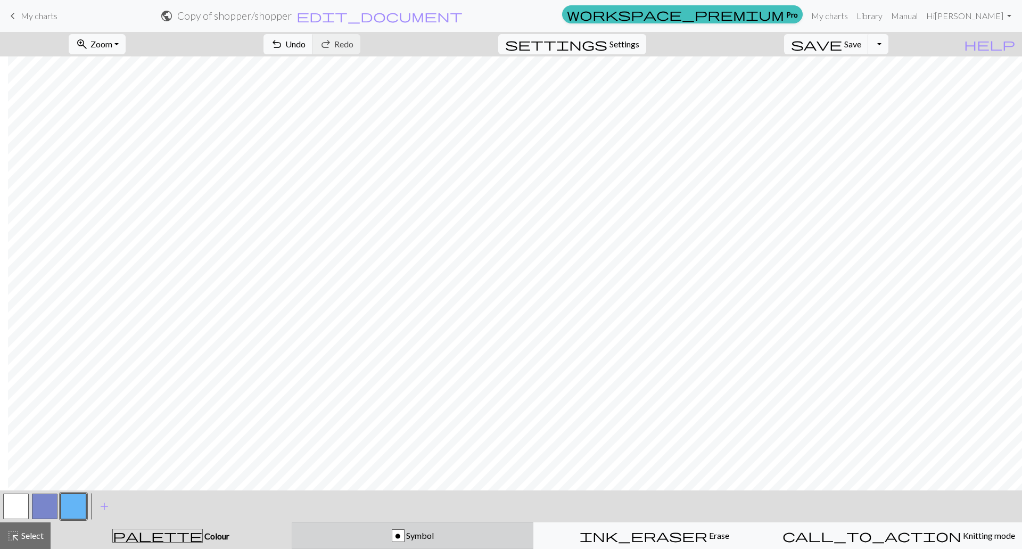
click at [373, 543] on button "o Symbol" at bounding box center [413, 535] width 242 height 27
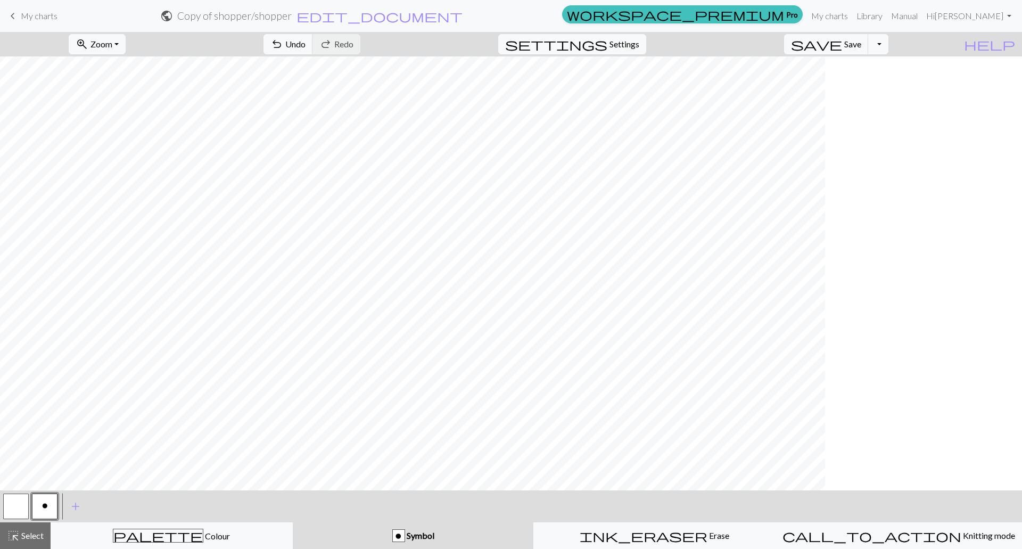
scroll to position [0, 0]
click at [136, 532] on div "palette Colour Colour" at bounding box center [172, 536] width 228 height 14
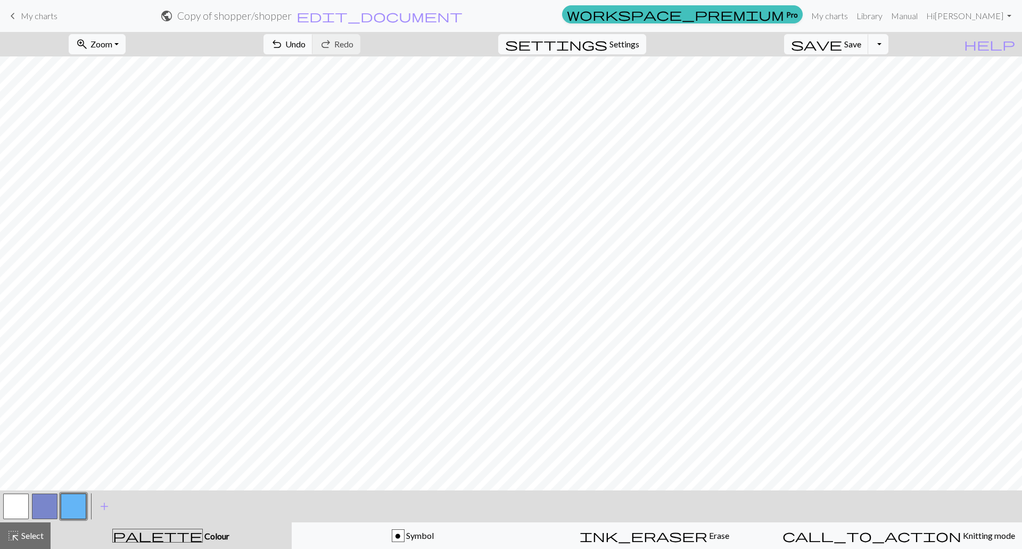
click at [36, 514] on button "button" at bounding box center [45, 507] width 26 height 26
click at [856, 53] on button "save Save Save" at bounding box center [826, 44] width 85 height 20
click at [35, 534] on span "Select" at bounding box center [32, 535] width 24 height 10
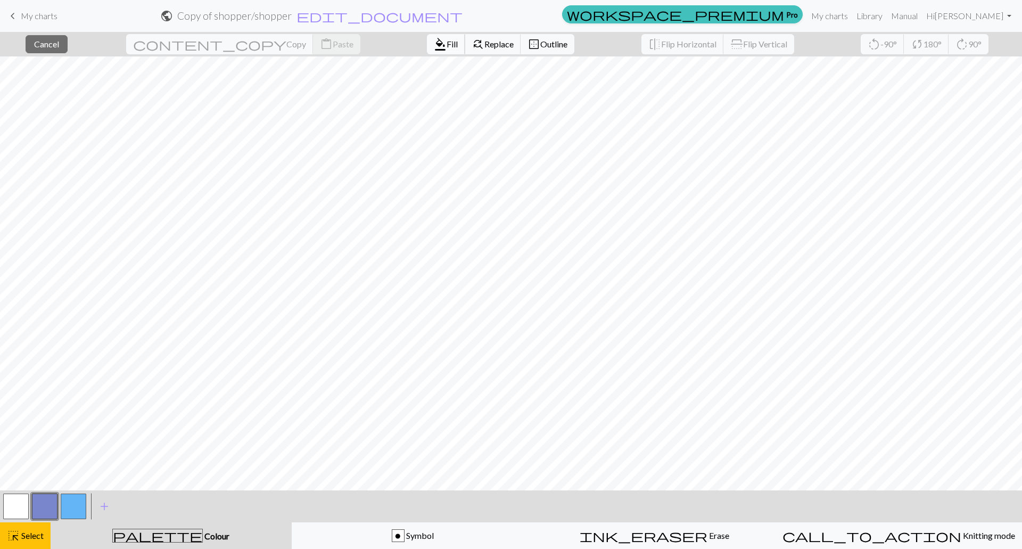
click at [434, 41] on span "format_color_fill" at bounding box center [440, 44] width 13 height 15
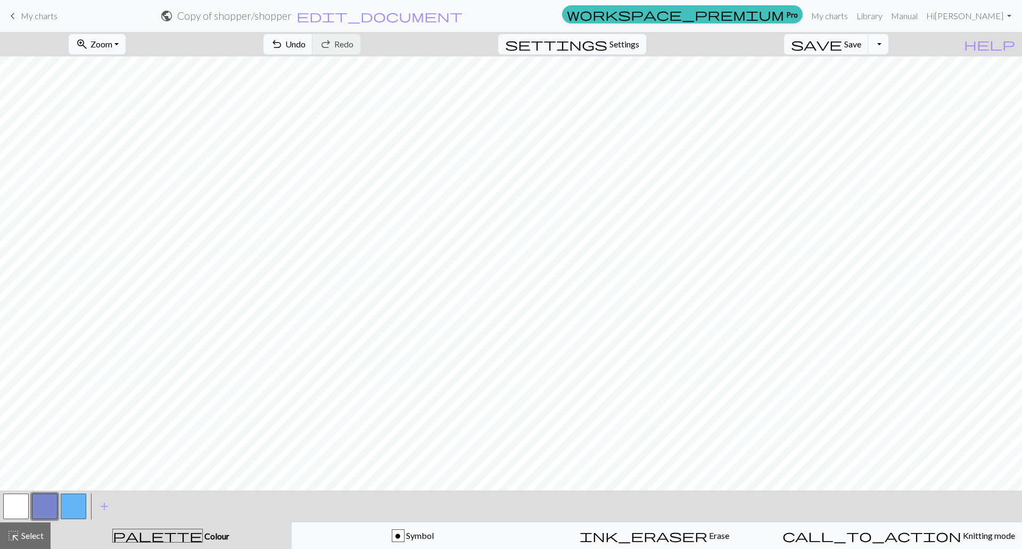
drag, startPoint x: 188, startPoint y: 529, endPoint x: 190, endPoint y: 535, distance: 6.1
click at [189, 529] on div "palette Colour Colour" at bounding box center [171, 536] width 228 height 14
click at [79, 511] on button "button" at bounding box center [74, 507] width 26 height 26
click at [34, 541] on div "highlight_alt Select Select" at bounding box center [25, 535] width 37 height 13
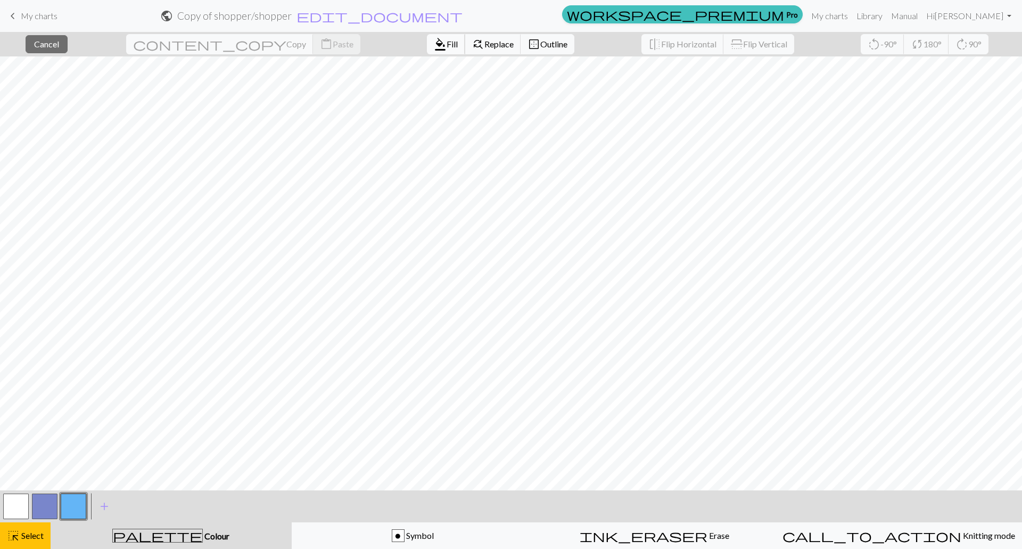
click at [434, 44] on span "format_color_fill" at bounding box center [440, 44] width 13 height 15
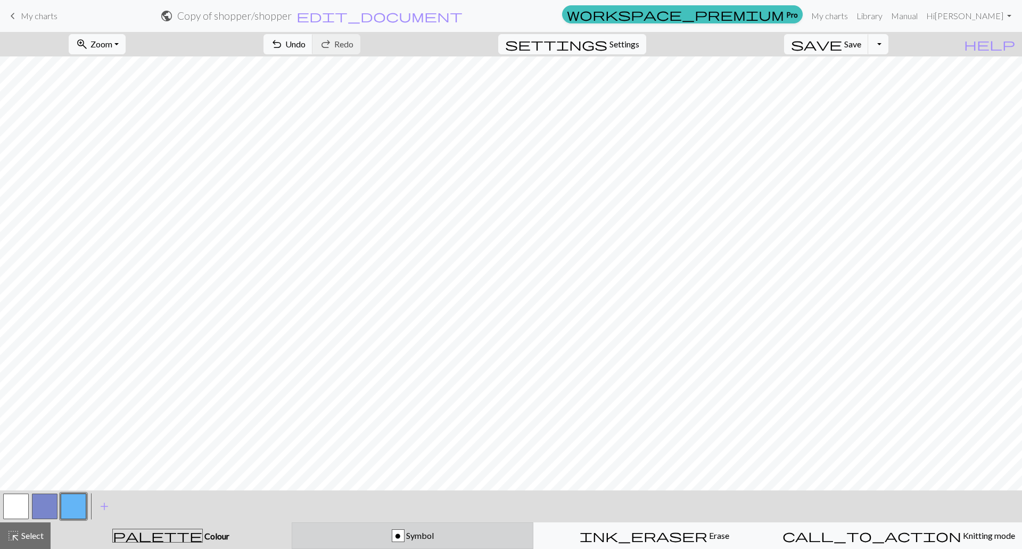
click at [397, 540] on div "o" at bounding box center [398, 536] width 12 height 13
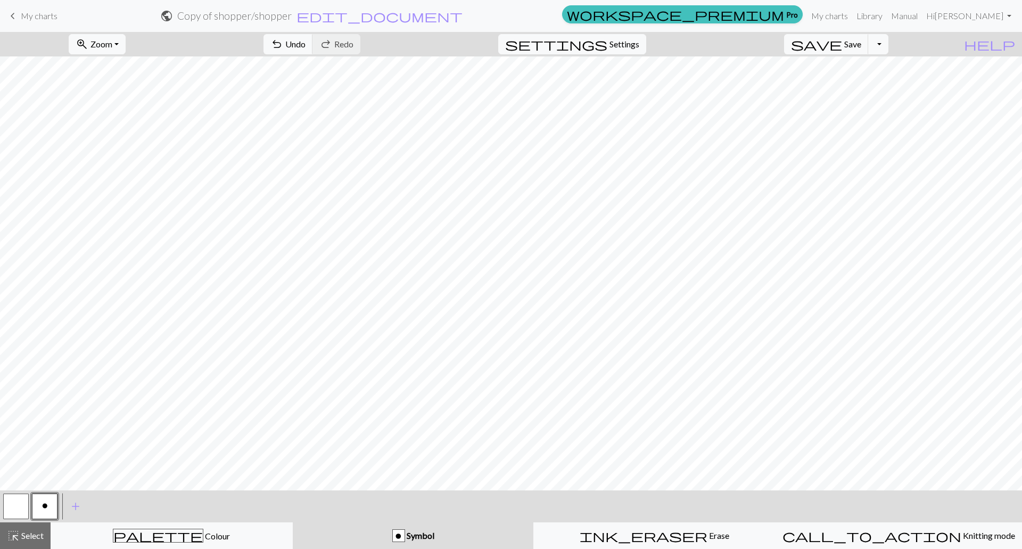
drag, startPoint x: 21, startPoint y: 508, endPoint x: 22, endPoint y: 483, distance: 25.1
click at [21, 507] on button "button" at bounding box center [16, 507] width 26 height 26
click at [48, 502] on button "o" at bounding box center [45, 507] width 26 height 26
click at [109, 534] on div "palette Colour Colour" at bounding box center [172, 536] width 228 height 14
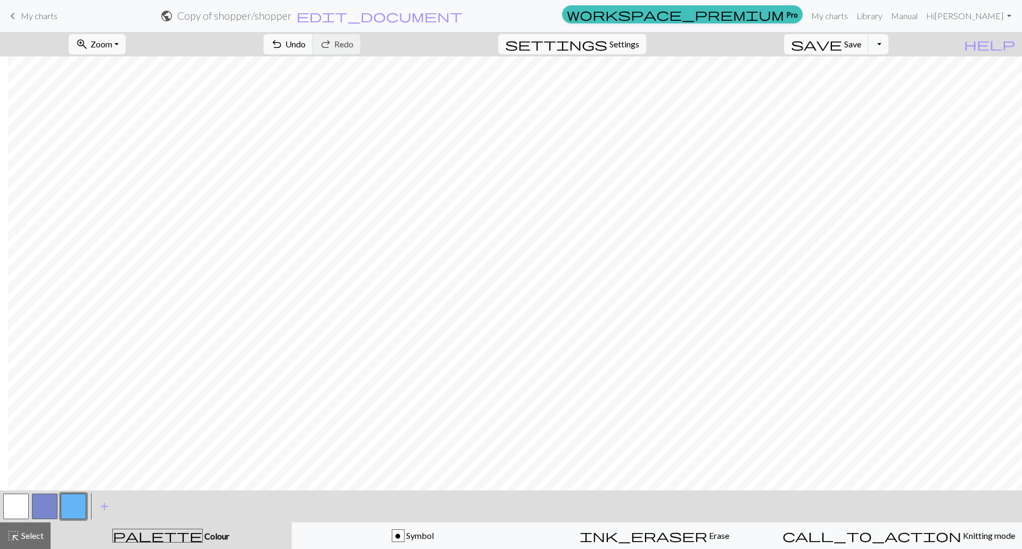
click at [45, 510] on button "button" at bounding box center [45, 507] width 26 height 26
click at [111, 533] on div "palette Colour Colour" at bounding box center [171, 536] width 228 height 14
click at [153, 528] on button "palette Colour Colour" at bounding box center [171, 535] width 241 height 27
drag, startPoint x: 162, startPoint y: 537, endPoint x: 271, endPoint y: 536, distance: 108.6
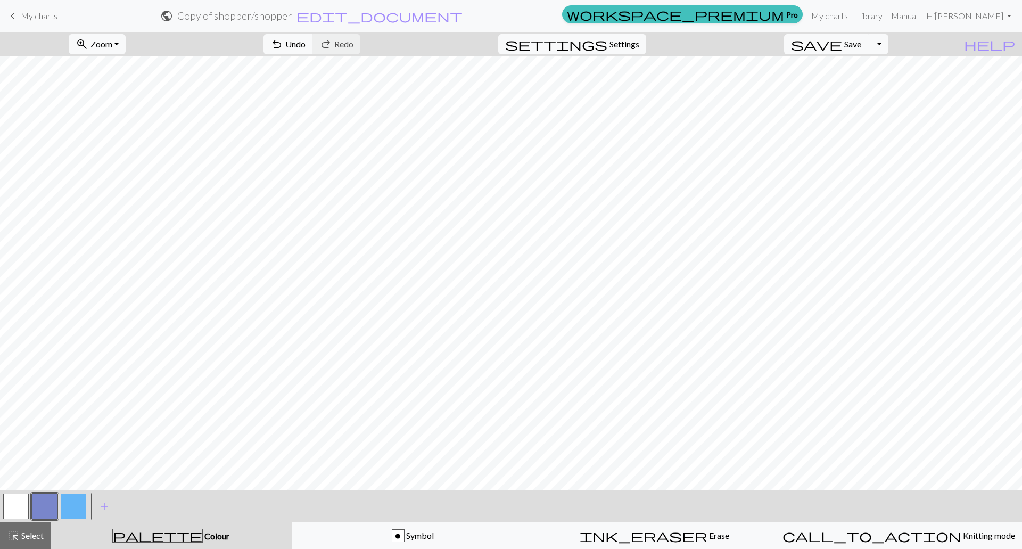
click at [171, 536] on div "palette Colour Colour" at bounding box center [171, 536] width 228 height 14
drag, startPoint x: 348, startPoint y: 538, endPoint x: 323, endPoint y: 528, distance: 27.0
click at [348, 538] on div "o Symbol" at bounding box center [413, 535] width 228 height 13
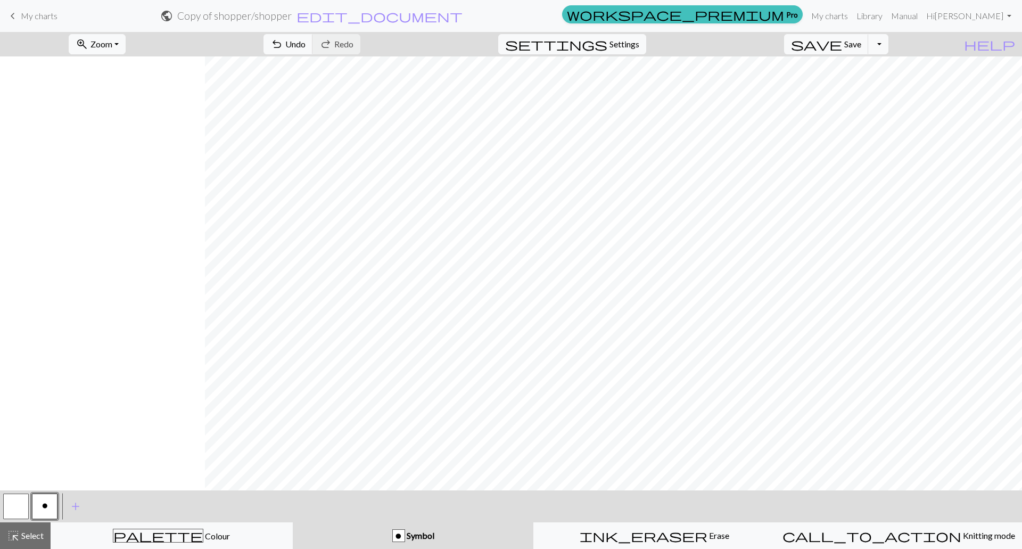
scroll to position [0, 205]
click at [861, 43] on button "save Save Save" at bounding box center [826, 44] width 85 height 20
click at [889, 48] on button "Toggle Dropdown" at bounding box center [878, 44] width 20 height 20
click at [882, 85] on button "save_alt Download" at bounding box center [800, 84] width 176 height 17
click at [494, 36] on button "Download" at bounding box center [485, 34] width 52 height 20
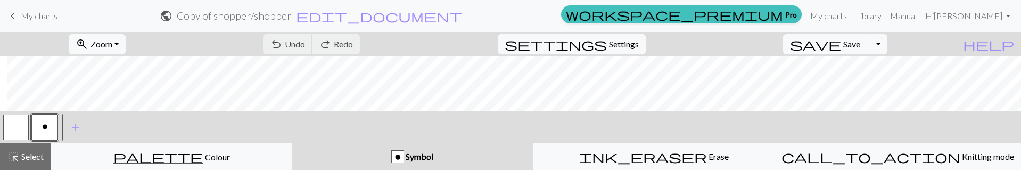
click at [740, 131] on div "< o > add Add a symbol" at bounding box center [510, 127] width 1021 height 32
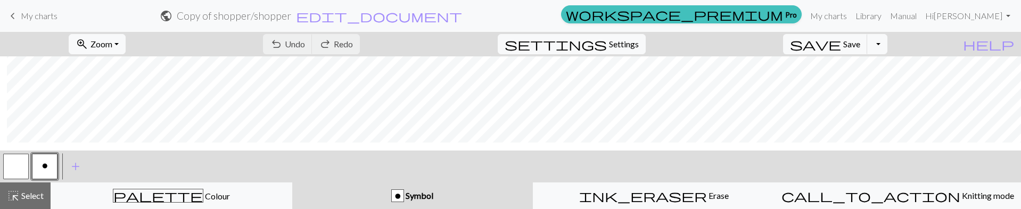
scroll to position [356, 205]
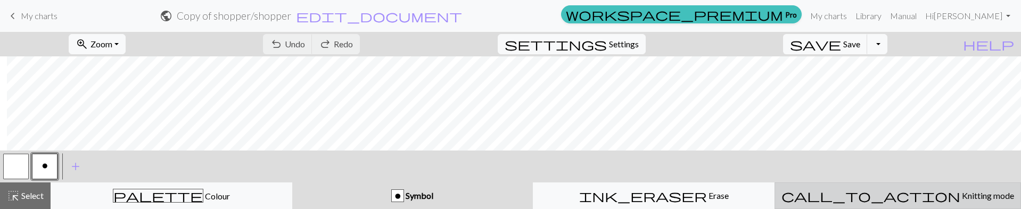
click at [960, 200] on span "Knitting mode" at bounding box center [987, 196] width 54 height 10
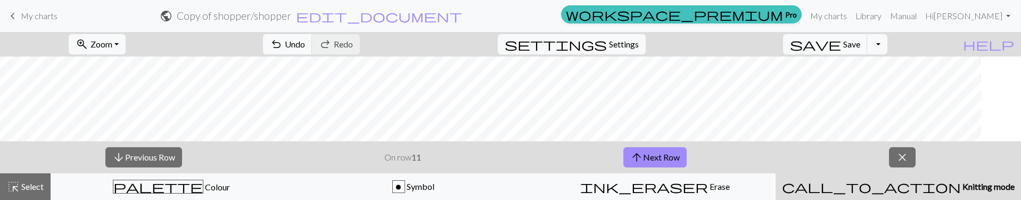
scroll to position [384, 0]
